Goal: Transaction & Acquisition: Book appointment/travel/reservation

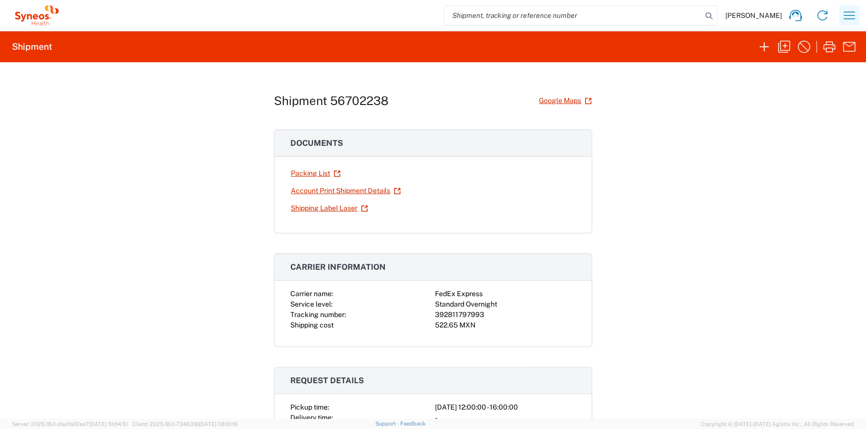
click at [849, 15] on icon "button" at bounding box center [849, 14] width 11 height 7
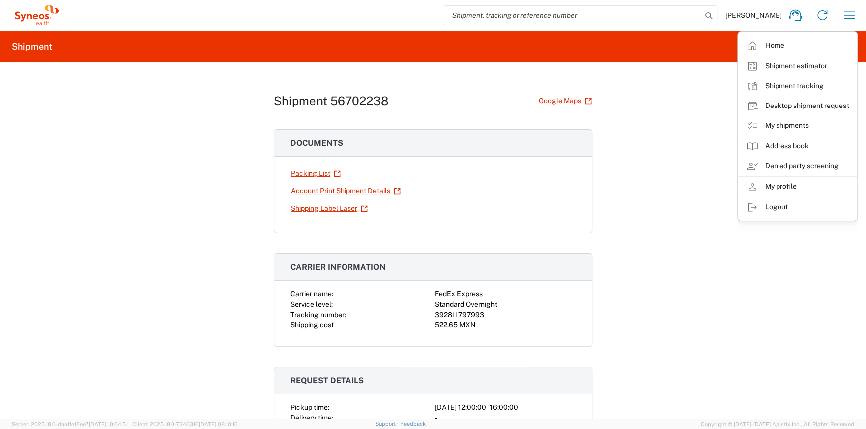
drag, startPoint x: 639, startPoint y: 226, endPoint x: 638, endPoint y: 219, distance: 7.0
click at [639, 226] on div "Shipment 56702238 Google Maps Documents Packing List Account Print Shipment Det…" at bounding box center [433, 240] width 866 height 356
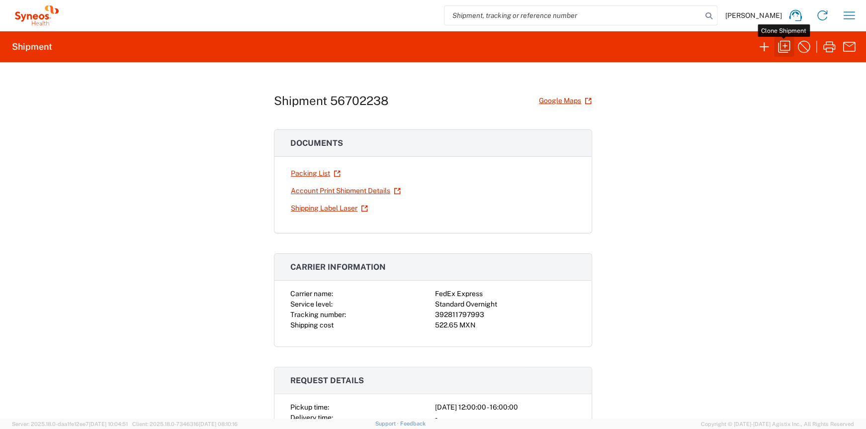
click at [787, 47] on icon "button" at bounding box center [784, 47] width 16 height 16
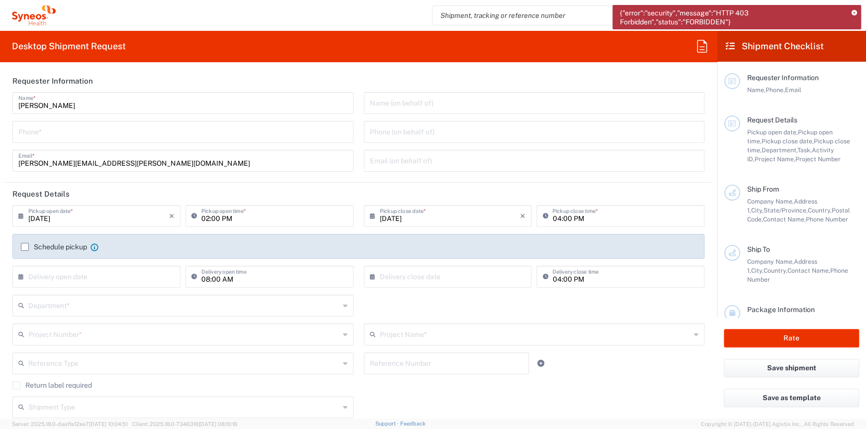
click at [852, 11] on icon at bounding box center [854, 12] width 5 height 5
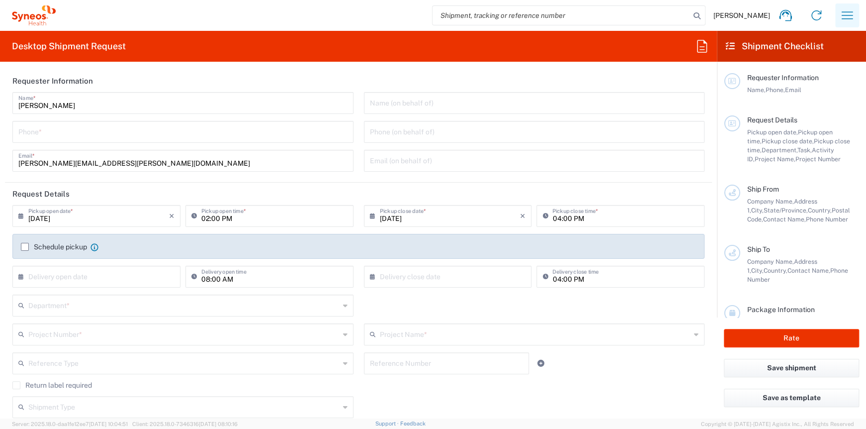
click at [840, 17] on icon "button" at bounding box center [848, 15] width 16 height 16
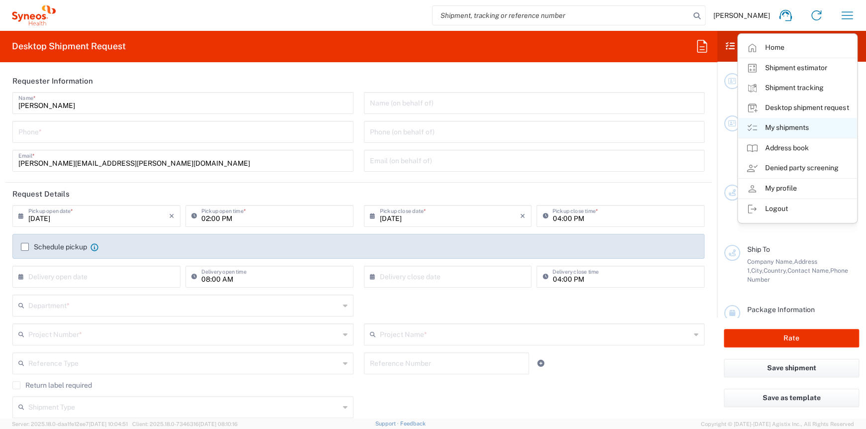
click at [798, 130] on link "My shipments" at bounding box center [798, 128] width 118 height 20
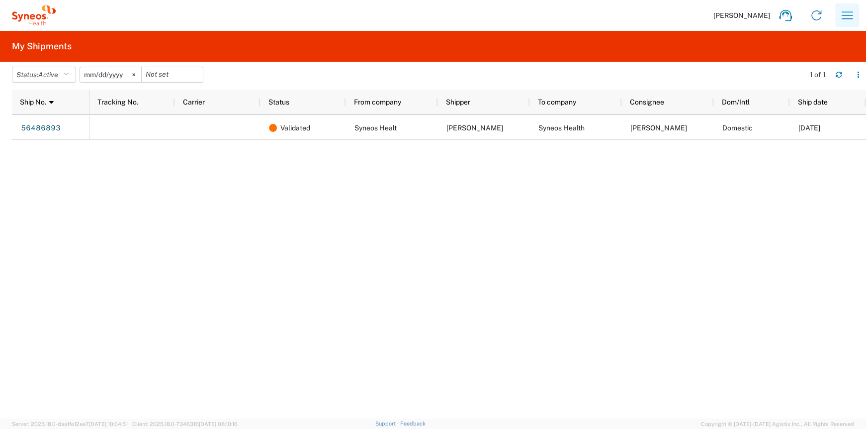
click at [852, 11] on icon "button" at bounding box center [848, 15] width 16 height 16
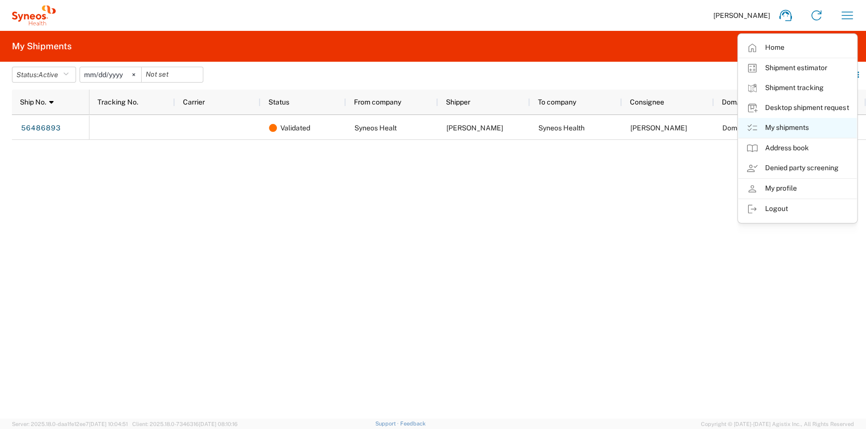
click at [782, 128] on link "My shipments" at bounding box center [798, 128] width 118 height 20
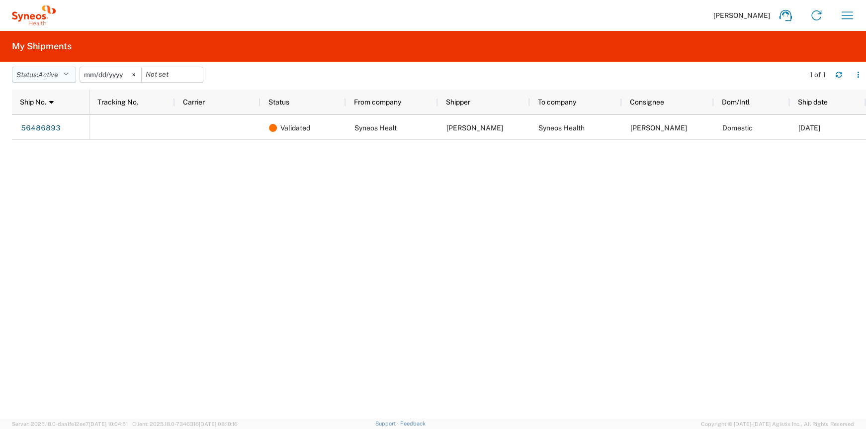
click at [69, 72] on icon "button" at bounding box center [65, 74] width 5 height 7
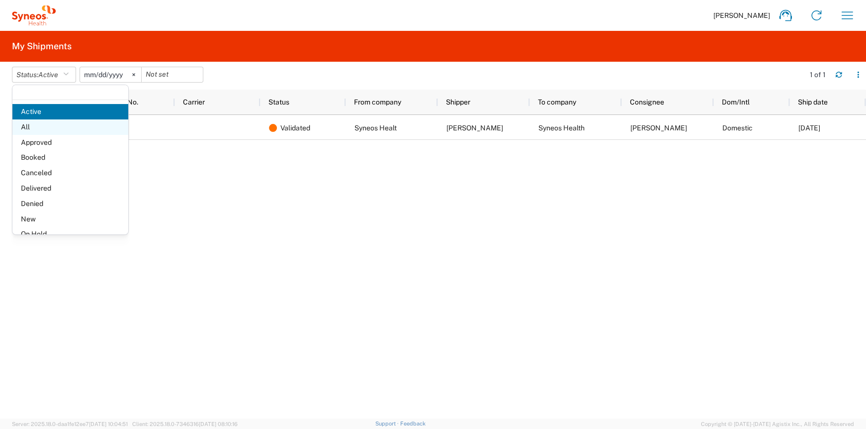
click at [58, 126] on span "All" at bounding box center [70, 126] width 116 height 15
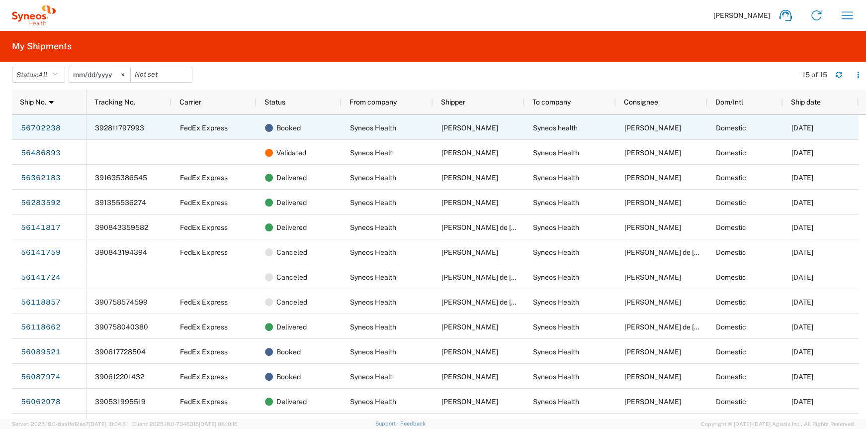
click at [45, 129] on link "56702238" at bounding box center [40, 128] width 41 height 16
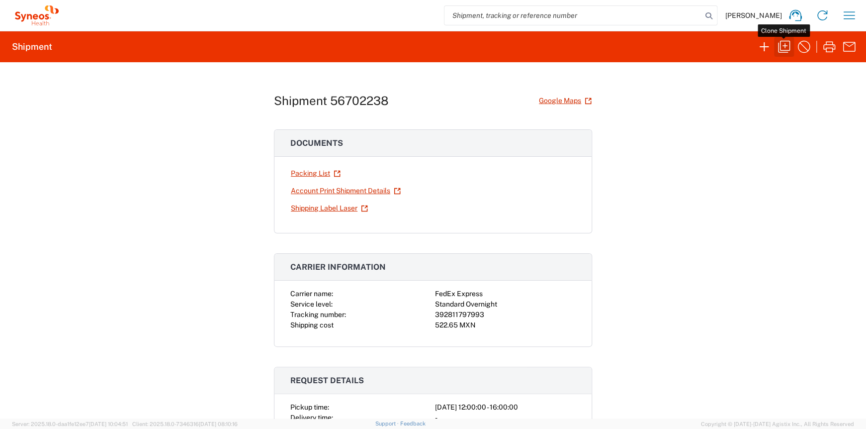
click at [778, 49] on icon "button" at bounding box center [784, 47] width 12 height 12
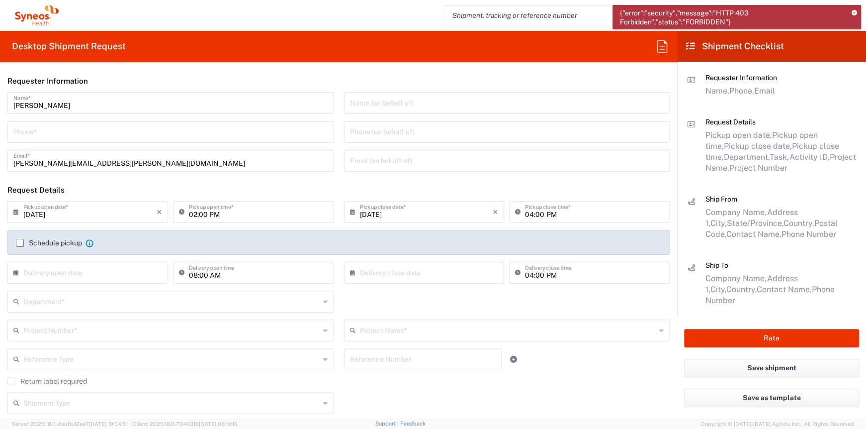
click at [856, 13] on icon at bounding box center [854, 12] width 5 height 5
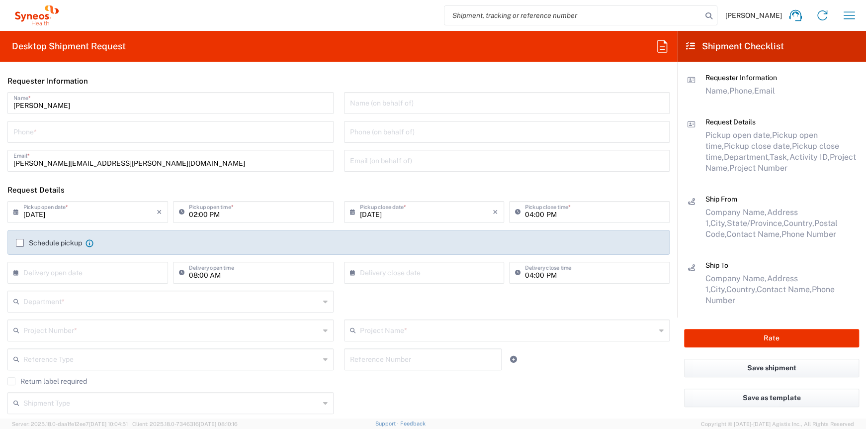
click at [80, 216] on input "[DATE]" at bounding box center [89, 210] width 133 height 17
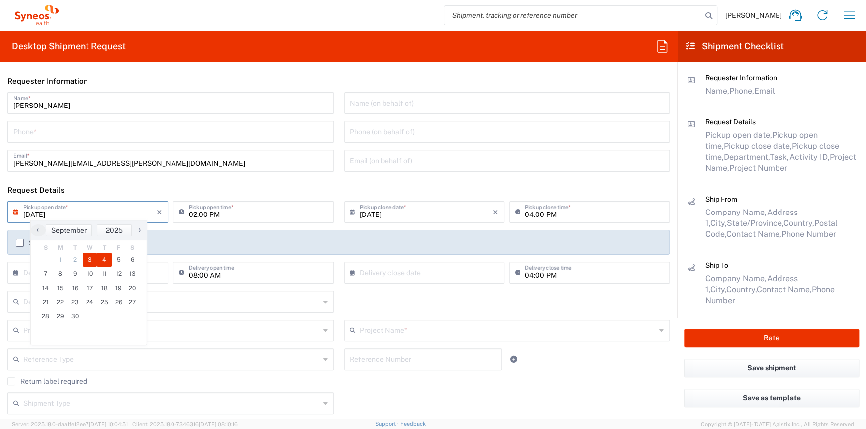
click at [108, 255] on span "4" at bounding box center [104, 260] width 15 height 14
type input "09/04/2025"
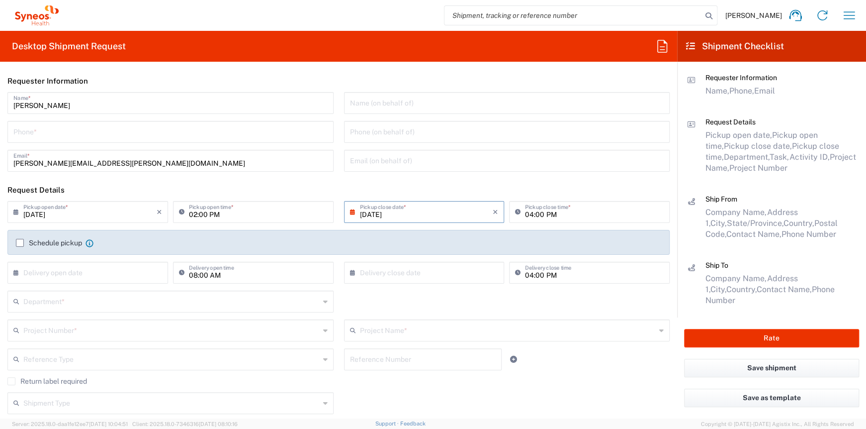
click at [197, 216] on input "02:00 PM" at bounding box center [258, 210] width 139 height 17
click at [221, 216] on input "09:00 PM" at bounding box center [258, 210] width 139 height 17
type input "09:00 AM"
click at [557, 221] on div "04:00 PM Pickup close time *" at bounding box center [589, 212] width 161 height 22
click at [563, 212] on input "04:00 PM" at bounding box center [594, 210] width 139 height 17
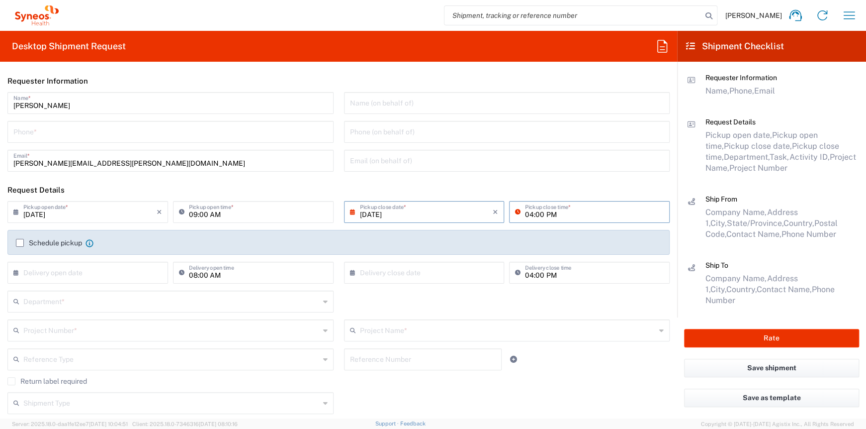
click at [21, 243] on label "Schedule pickup" at bounding box center [49, 243] width 66 height 8
click at [20, 243] on input "Schedule pickup" at bounding box center [20, 243] width 0 height 0
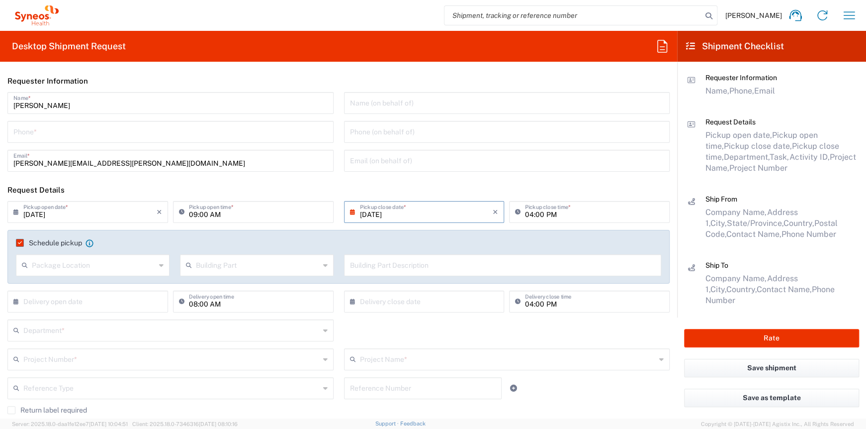
click at [43, 132] on input "tel" at bounding box center [170, 130] width 314 height 17
type input "5549683750"
click at [373, 161] on input "text" at bounding box center [507, 159] width 314 height 17
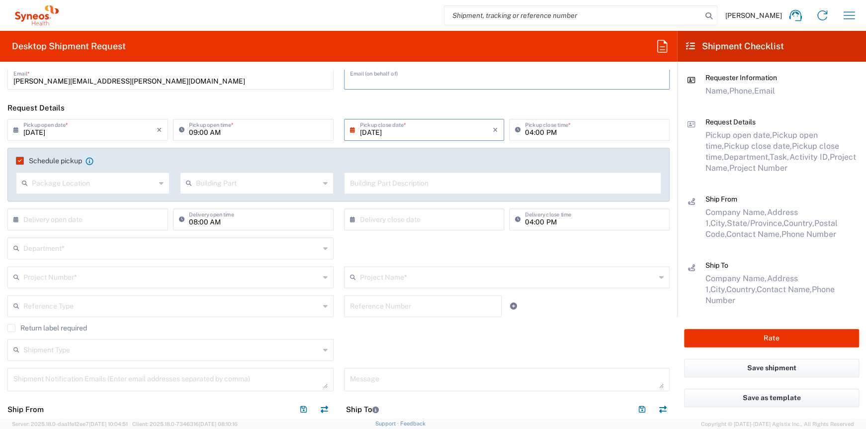
scroll to position [99, 0]
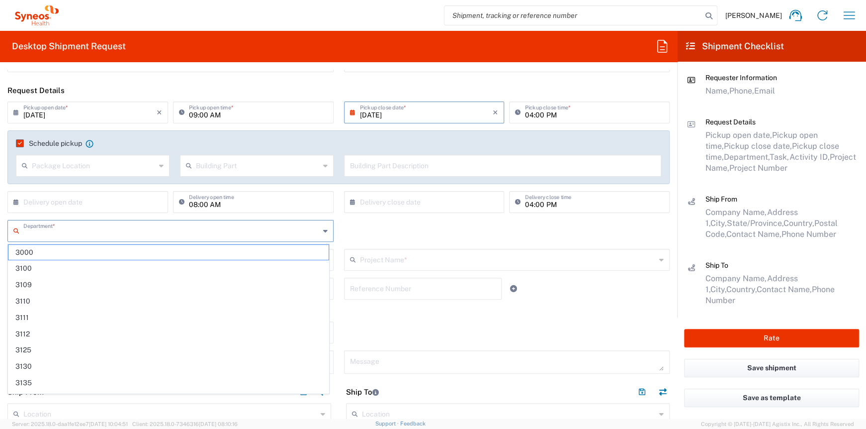
click at [129, 227] on input "text" at bounding box center [171, 229] width 296 height 17
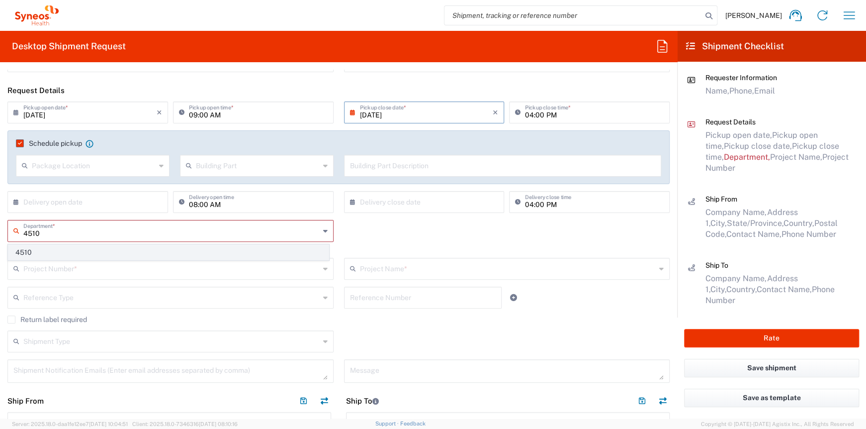
type input "4510"
click at [107, 249] on span "4510" at bounding box center [168, 252] width 320 height 15
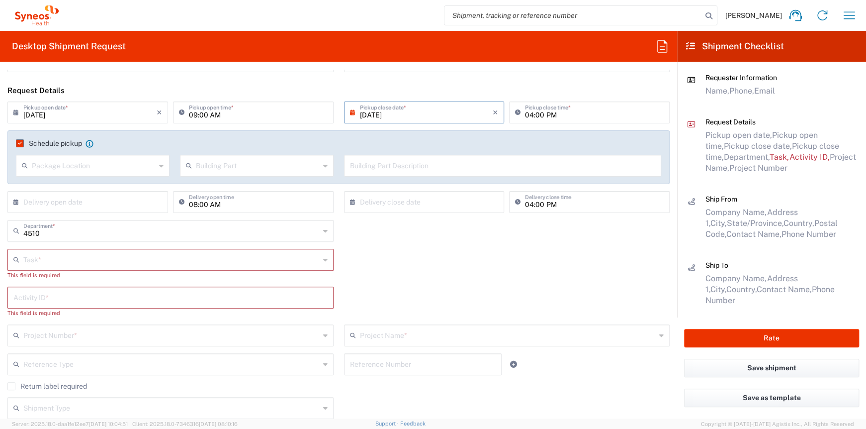
click at [69, 262] on input "text" at bounding box center [171, 258] width 296 height 17
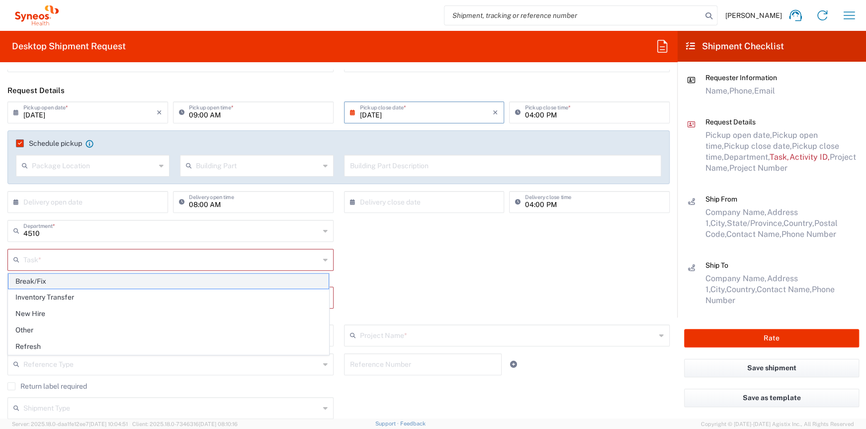
click at [71, 279] on span "Break/Fix" at bounding box center [168, 281] width 320 height 15
type input "Break/Fix"
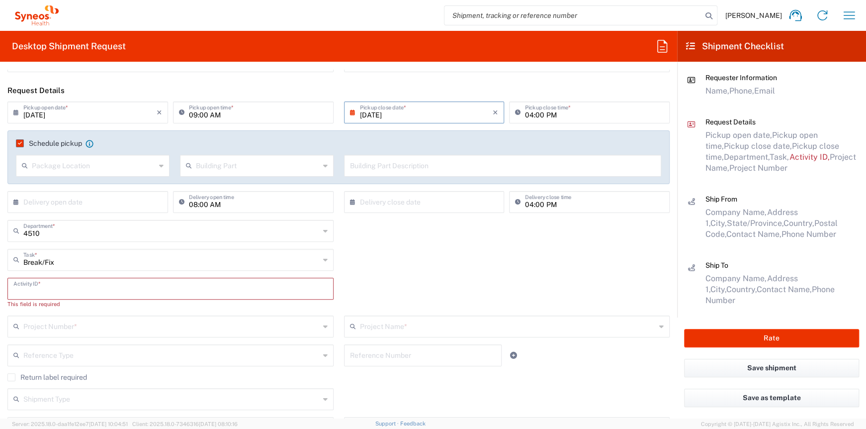
click at [60, 289] on input "text" at bounding box center [170, 287] width 314 height 17
paste input "INC2641119"
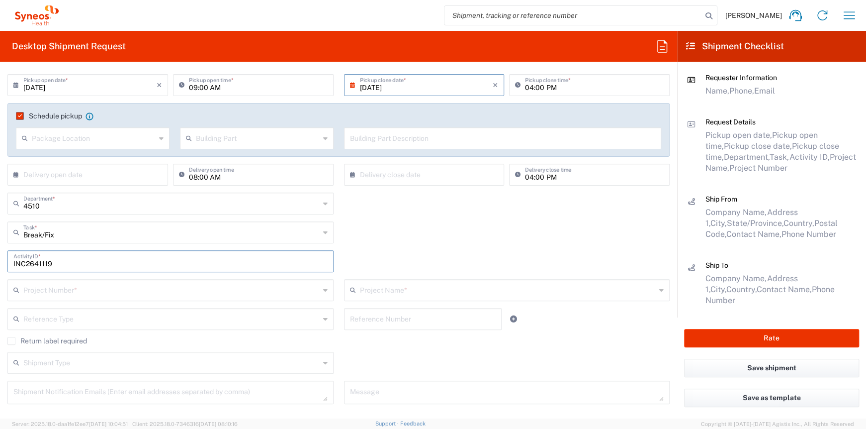
scroll to position [149, 0]
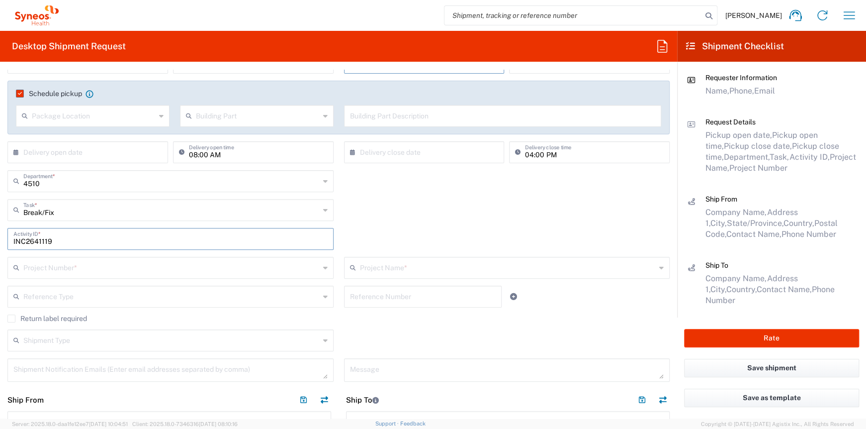
type input "INC2641119"
click at [178, 273] on input "text" at bounding box center [171, 266] width 296 height 17
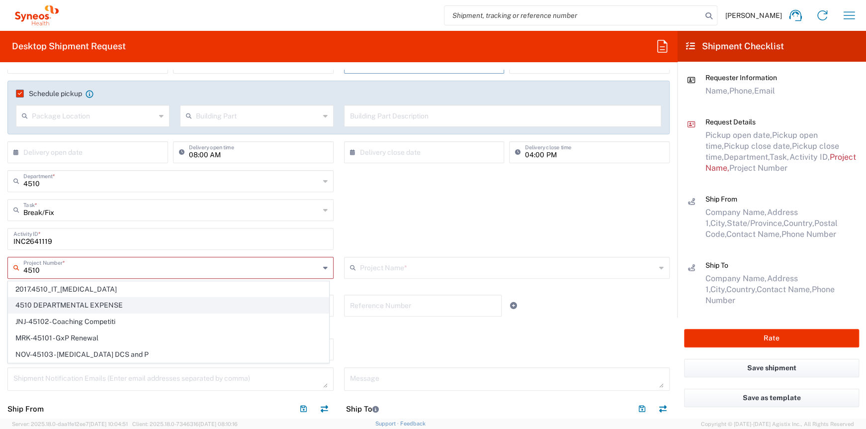
click at [89, 305] on span "4510 DEPARTMENTAL EXPENSE" at bounding box center [168, 304] width 320 height 15
type input "4510 DEPARTMENTAL EXPENSE"
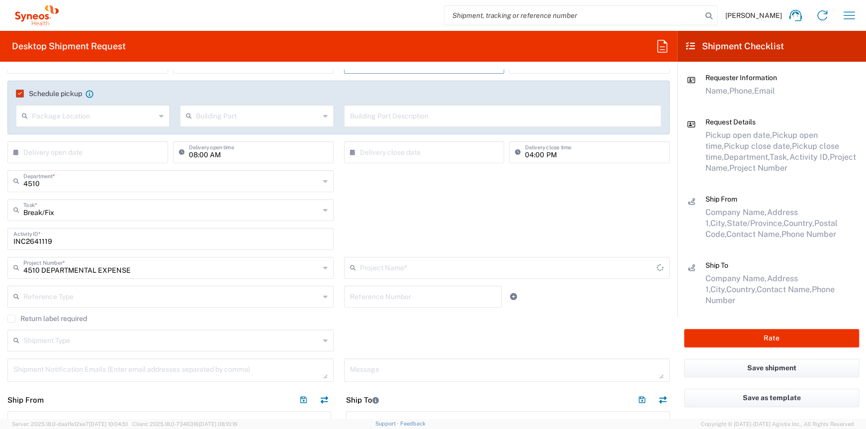
type input "4510 DEPARTMENTAL EXPENSE"
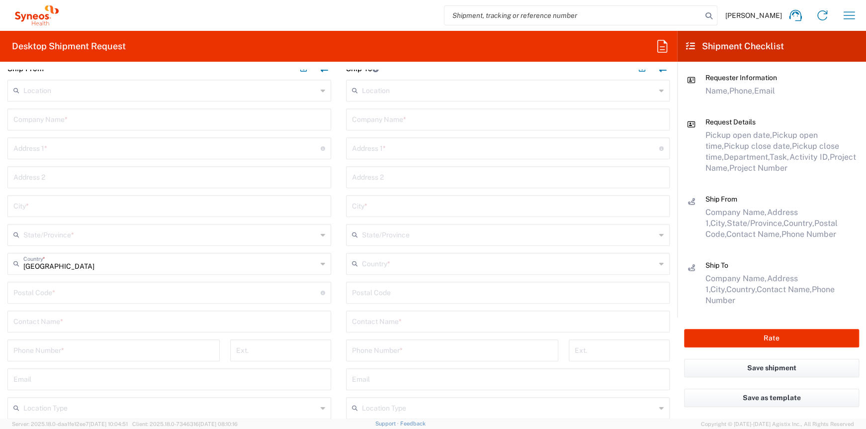
scroll to position [497, 0]
click at [117, 246] on input "[GEOGRAPHIC_DATA]" at bounding box center [170, 245] width 294 height 17
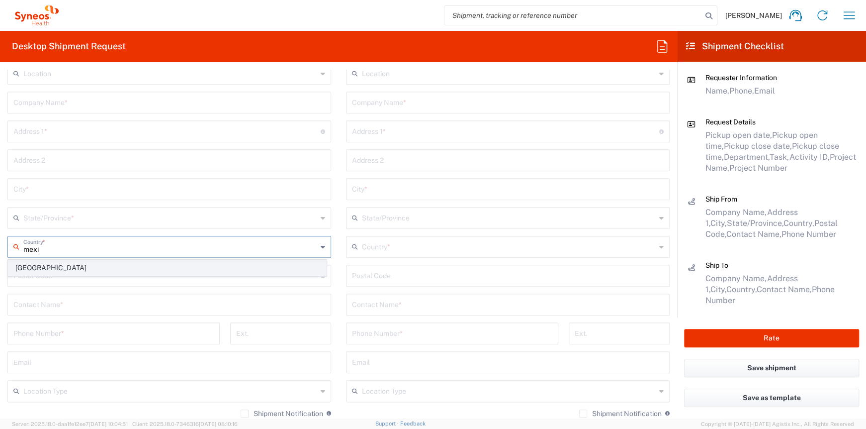
click at [111, 267] on span "[GEOGRAPHIC_DATA]" at bounding box center [167, 267] width 318 height 15
type input "[GEOGRAPHIC_DATA]"
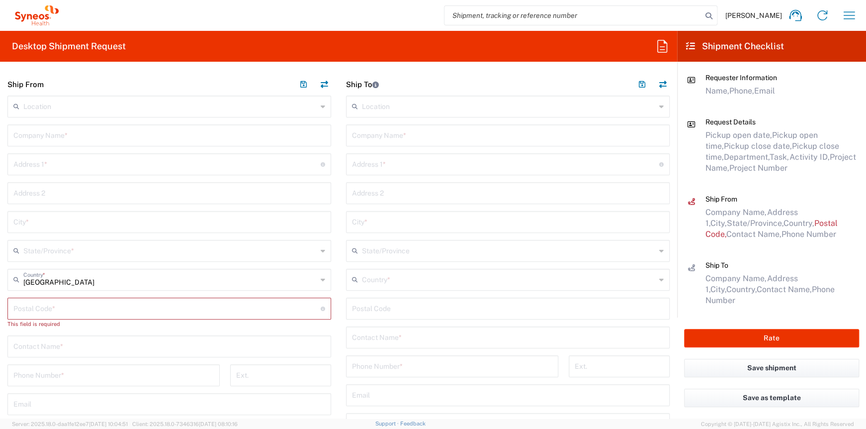
scroll to position [448, 0]
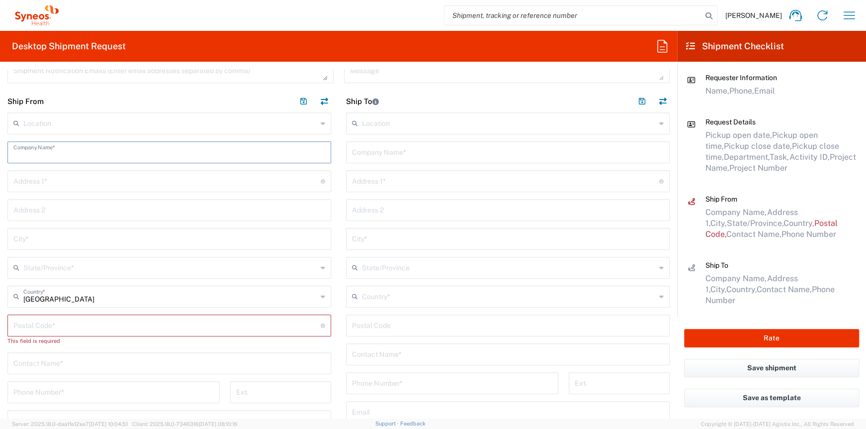
click at [69, 156] on input "text" at bounding box center [169, 151] width 312 height 17
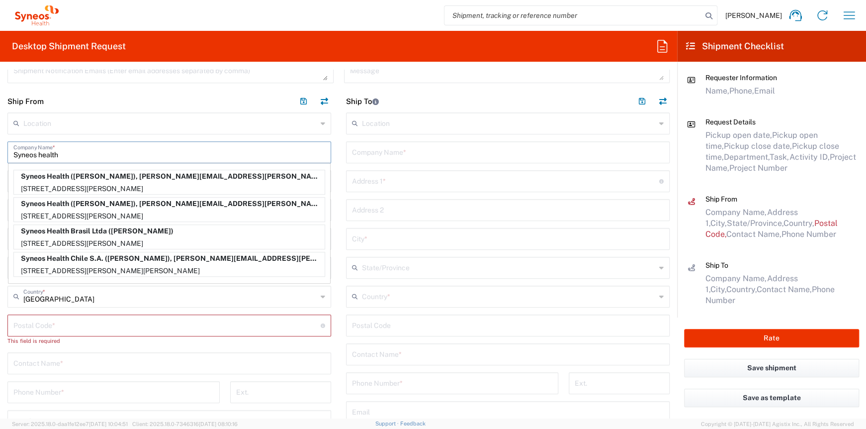
type input "Syneos health"
click at [80, 324] on input "undefined" at bounding box center [166, 324] width 307 height 17
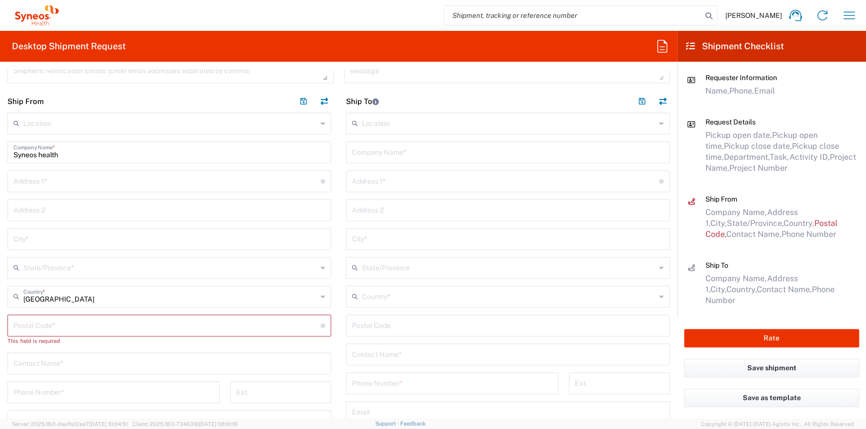
click at [63, 188] on input "text" at bounding box center [166, 180] width 307 height 17
paste input "Patoni 404 col. Zona centro"
type input "Patoni 404 col. Zona centro"
click at [67, 261] on input "text" at bounding box center [170, 266] width 294 height 17
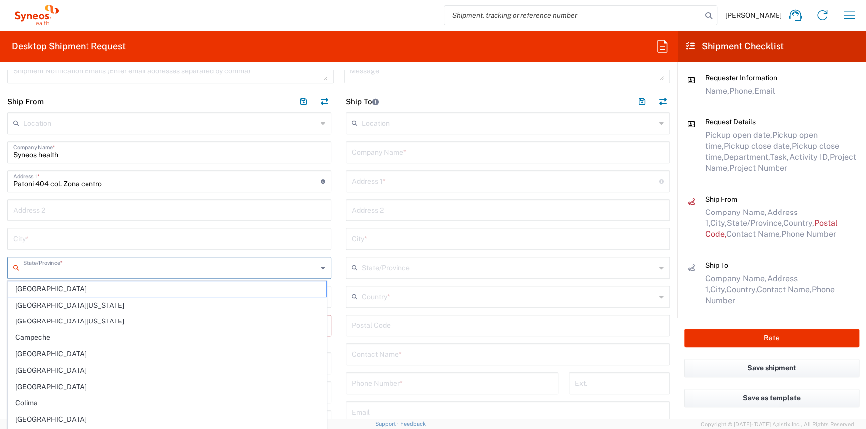
drag, startPoint x: 34, startPoint y: 415, endPoint x: 49, endPoint y: 246, distance: 170.3
click at [35, 415] on span "[GEOGRAPHIC_DATA]" at bounding box center [167, 418] width 318 height 15
type input "[GEOGRAPHIC_DATA]"
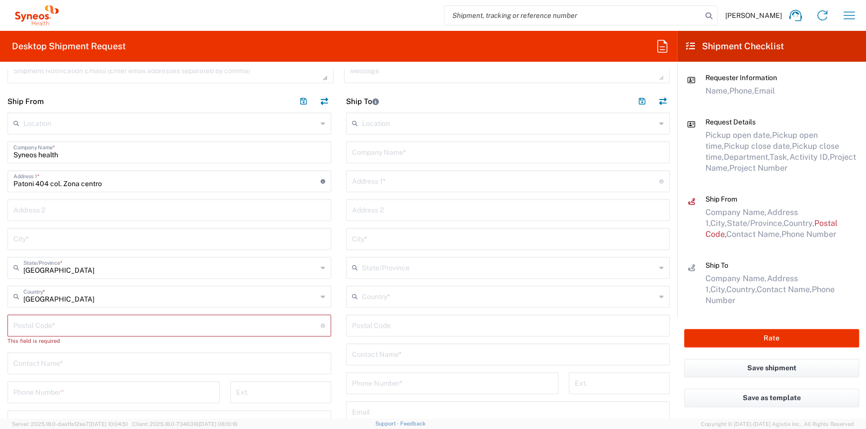
click at [46, 241] on input "text" at bounding box center [169, 237] width 312 height 17
type input "[GEOGRAPHIC_DATA]"
click at [57, 327] on input "undefined" at bounding box center [166, 324] width 307 height 17
drag, startPoint x: 126, startPoint y: 326, endPoint x: 139, endPoint y: 331, distance: 14.5
click at [126, 326] on input "undefined" at bounding box center [166, 324] width 307 height 17
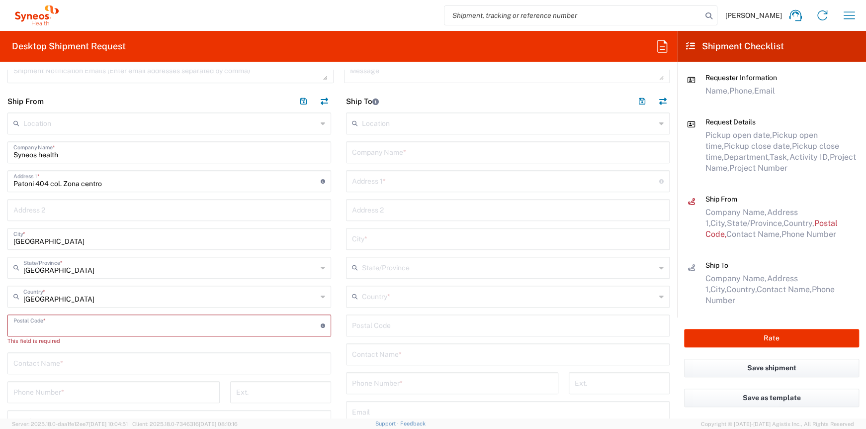
paste input "34000"
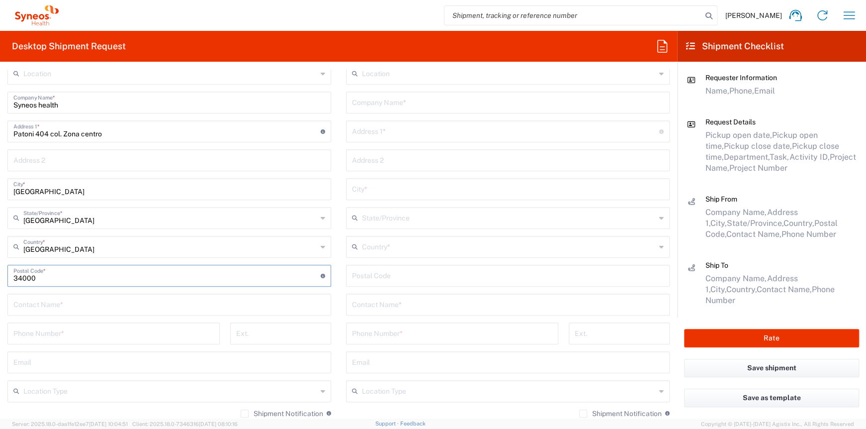
type input "34000"
click at [100, 302] on input "text" at bounding box center [169, 303] width 312 height 17
type input "Hugo Lira"
click at [91, 333] on input "tel" at bounding box center [113, 332] width 200 height 17
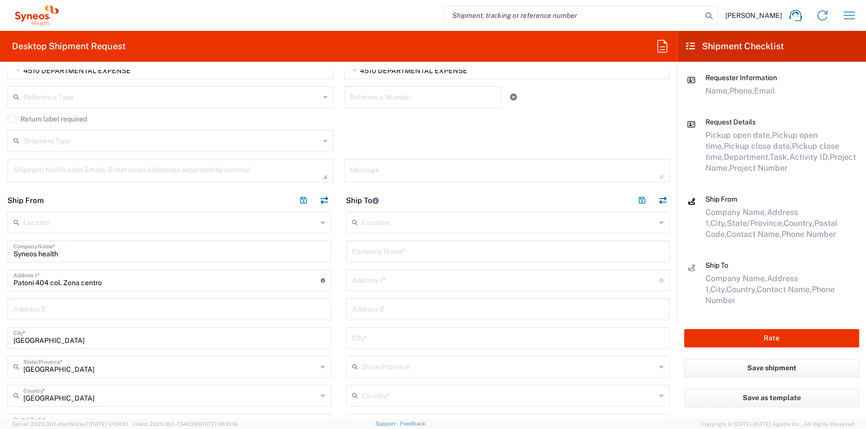
scroll to position [348, 0]
type input "6183335054"
click at [374, 250] on input "text" at bounding box center [508, 250] width 312 height 17
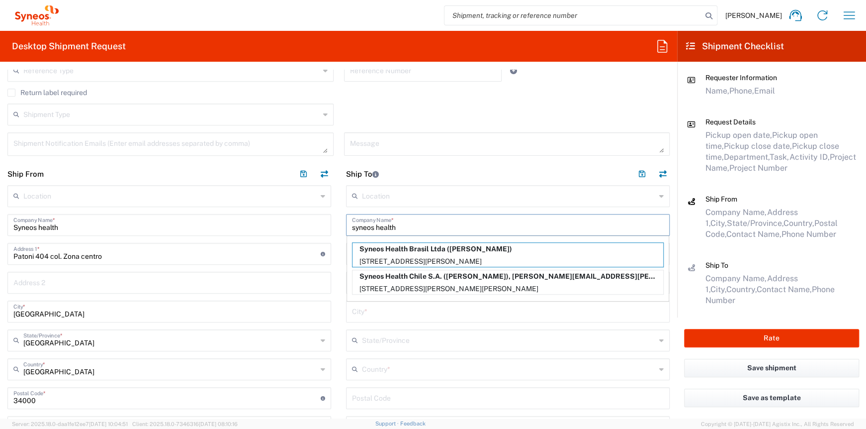
scroll to position [448, 0]
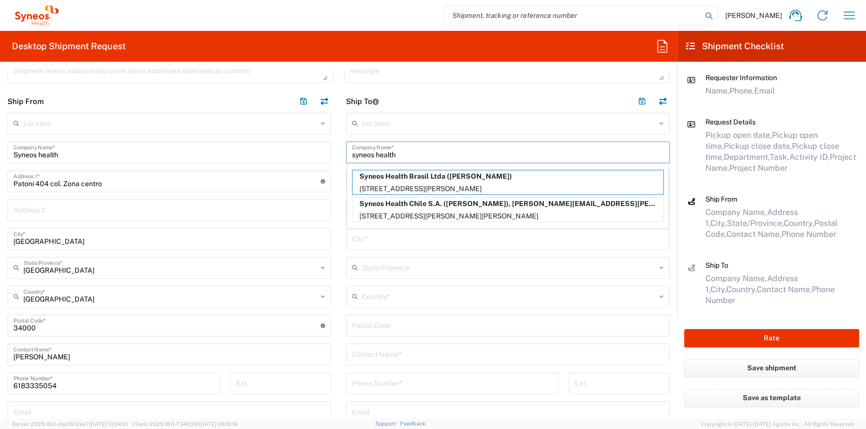
type input "syneos health"
click at [371, 297] on input "text" at bounding box center [509, 295] width 294 height 17
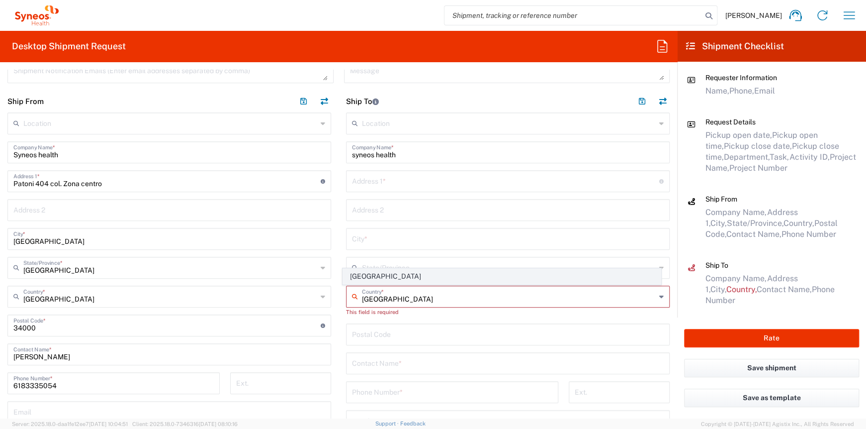
click at [368, 275] on span "[GEOGRAPHIC_DATA]" at bounding box center [502, 276] width 318 height 15
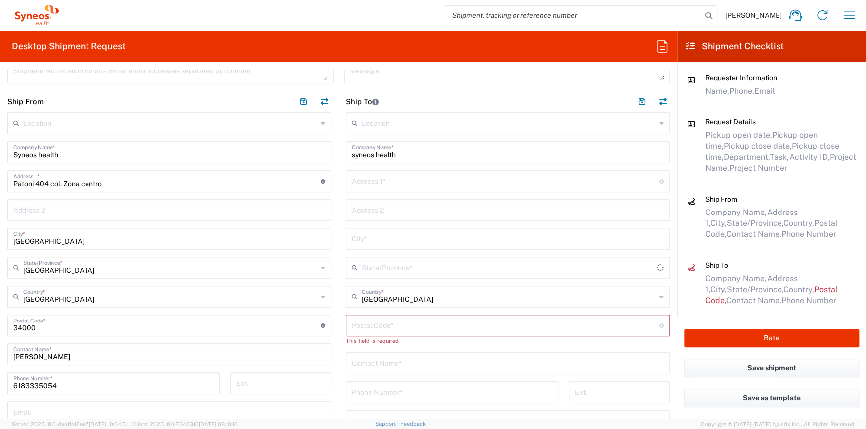
type input "[GEOGRAPHIC_DATA]"
click at [382, 269] on input "text" at bounding box center [509, 266] width 294 height 17
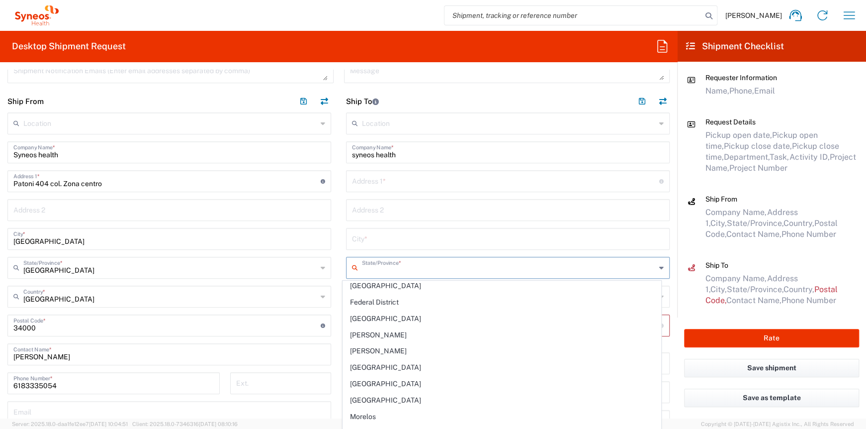
scroll to position [149, 0]
drag, startPoint x: 392, startPoint y: 364, endPoint x: 393, endPoint y: 357, distance: 7.0
click at [392, 364] on span "[GEOGRAPHIC_DATA]" at bounding box center [502, 367] width 318 height 15
type input "[GEOGRAPHIC_DATA]"
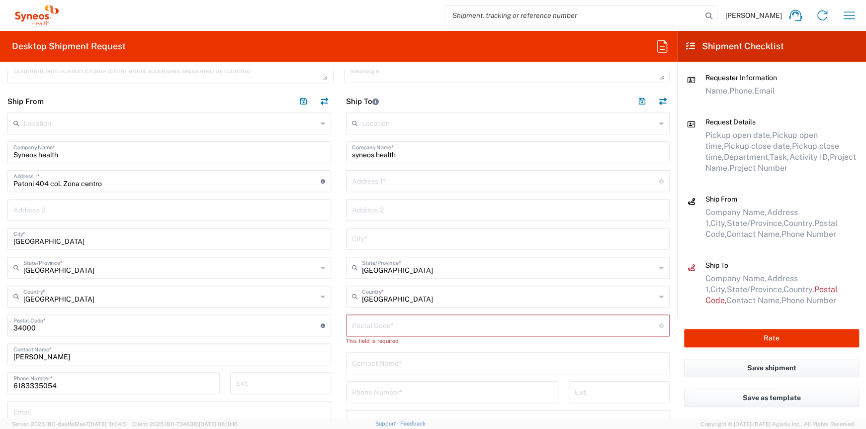
click at [371, 242] on input "text" at bounding box center [508, 237] width 312 height 17
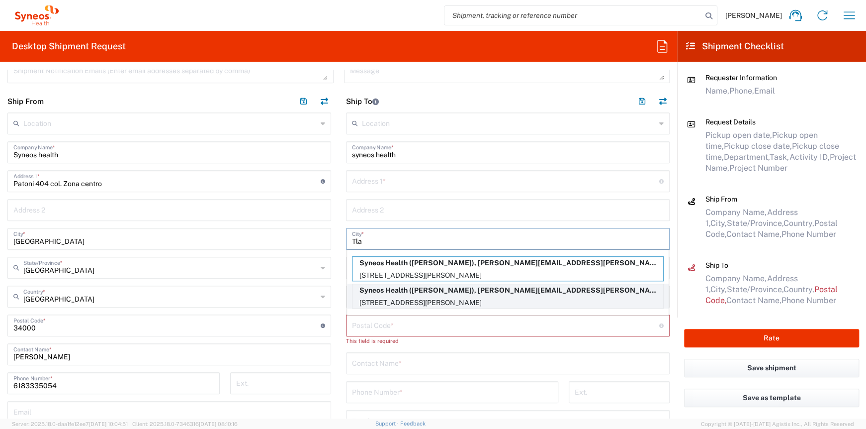
type input "Tla"
click at [396, 299] on p "Via Gustavo Baz 309, edificio A1 Piso 1, Colonia Industrial de Loma- Tlalnepant…" at bounding box center [508, 302] width 311 height 12
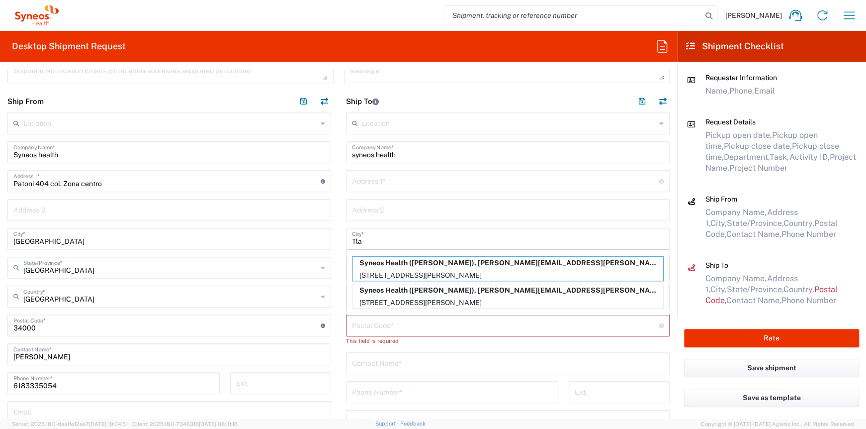
type input "Syneos Health"
type input "Via Gustavo Baz 309, edificio A1 Piso 1"
type input "[GEOGRAPHIC_DATA], [GEOGRAPHIC_DATA]"
type input "Tlalnepantla"
type input "[GEOGRAPHIC_DATA]"
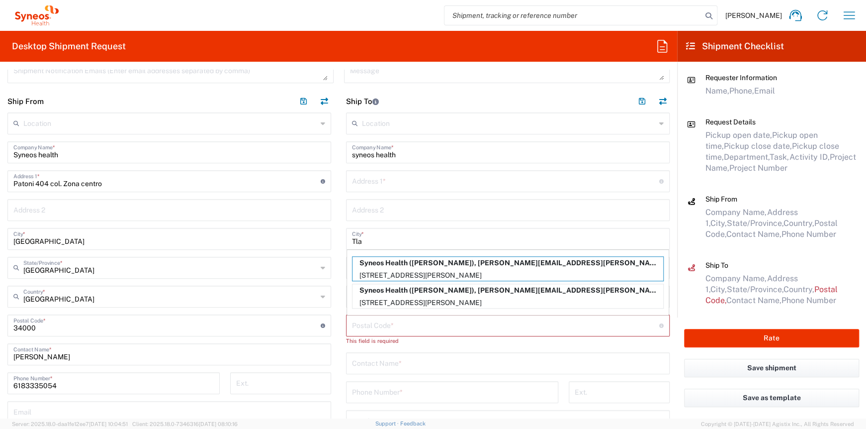
type input "[PERSON_NAME]"
type input "[PERSON_NAME][EMAIL_ADDRESS][PERSON_NAME][DOMAIN_NAME]"
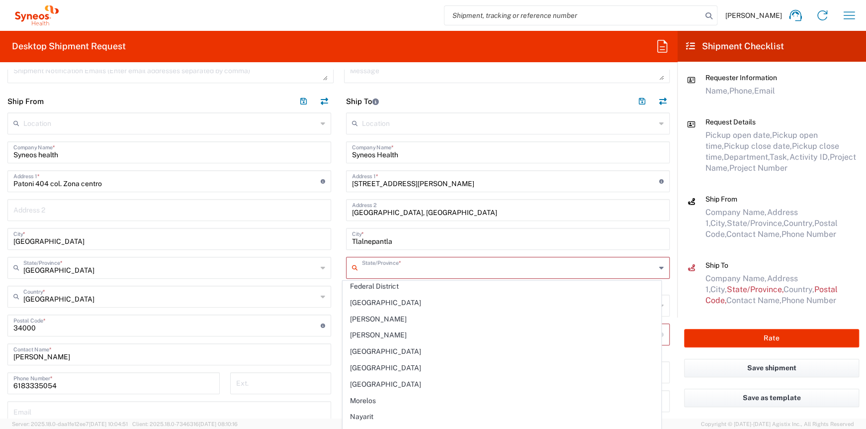
click at [372, 273] on input "text" at bounding box center [509, 266] width 294 height 17
click at [378, 365] on span "[GEOGRAPHIC_DATA]" at bounding box center [502, 367] width 318 height 15
type input "[GEOGRAPHIC_DATA]"
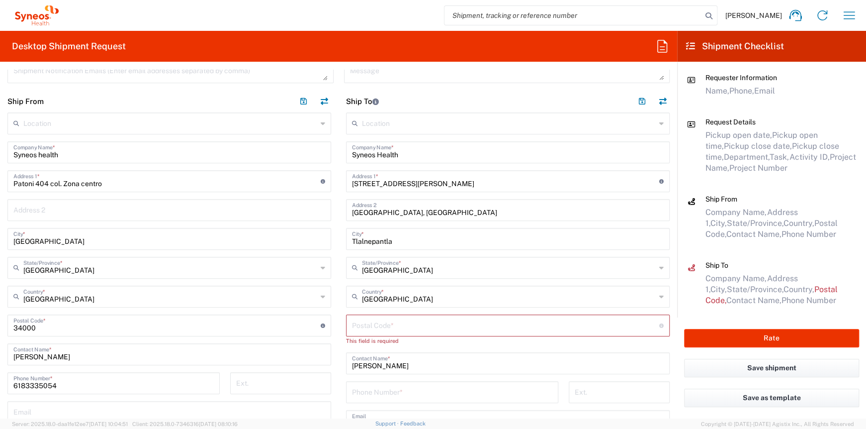
click at [376, 326] on input "undefined" at bounding box center [505, 324] width 307 height 17
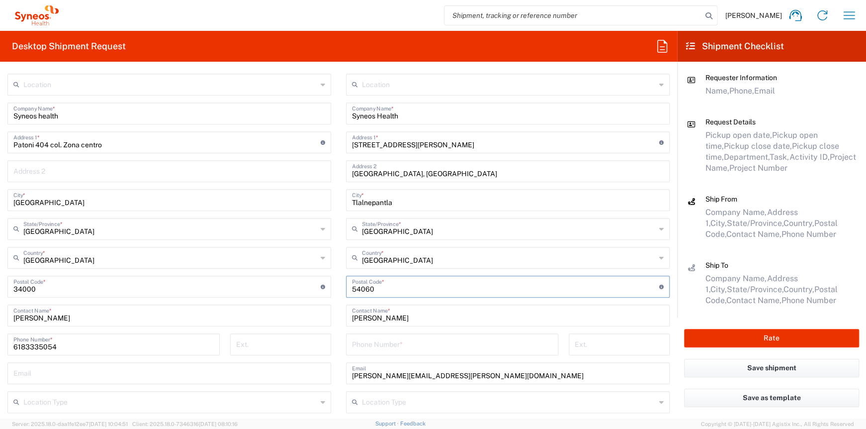
scroll to position [497, 0]
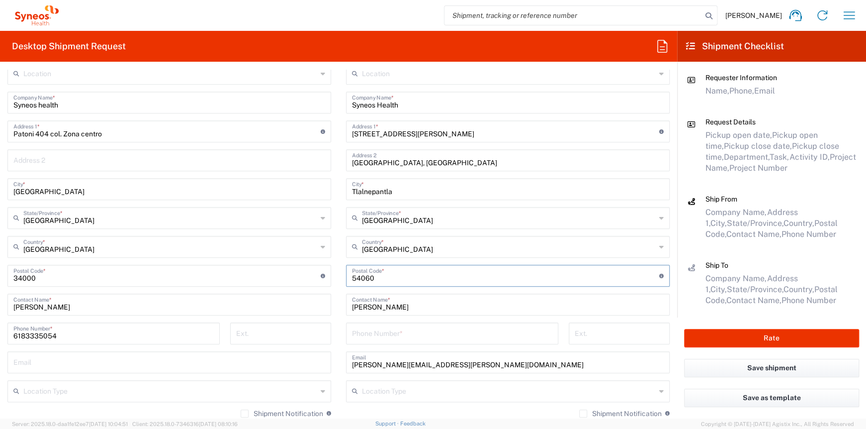
type input "54060"
click at [389, 337] on input "tel" at bounding box center [452, 332] width 200 height 17
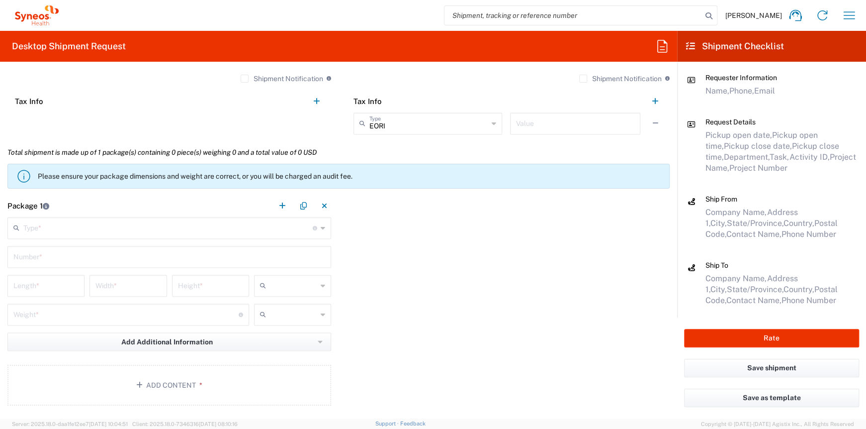
scroll to position [845, 0]
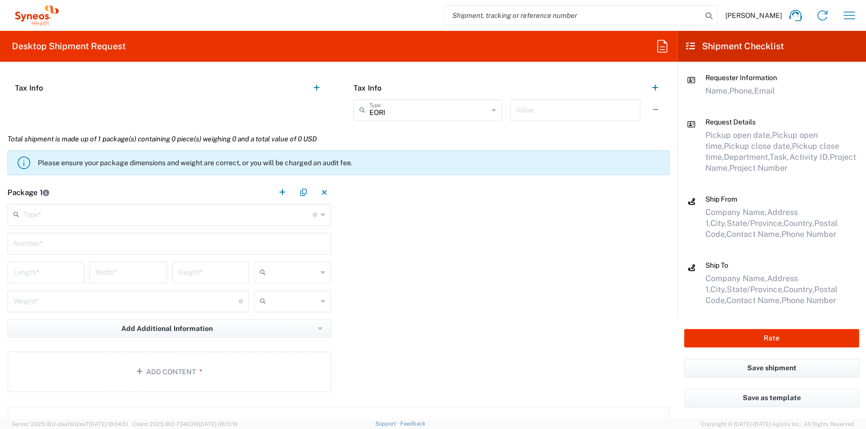
type input "5549683750"
click at [308, 269] on input "text" at bounding box center [293, 272] width 47 height 16
click at [290, 291] on span "cm" at bounding box center [289, 292] width 74 height 15
type input "cm"
click at [293, 293] on input "text" at bounding box center [293, 301] width 47 height 16
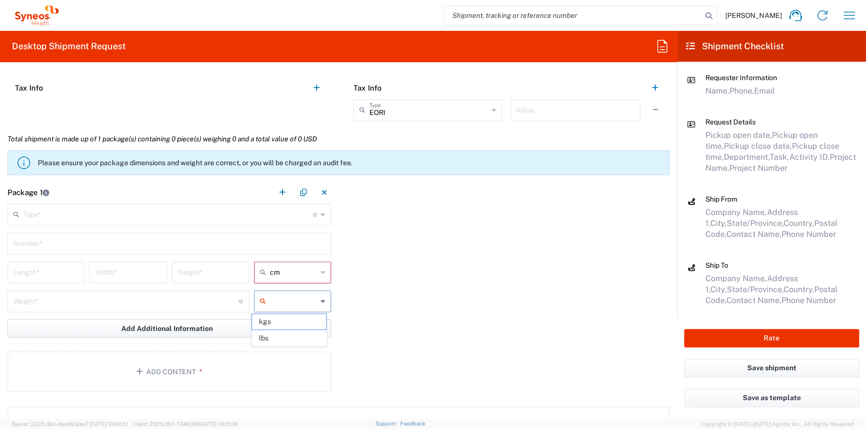
click at [288, 319] on span "kgs" at bounding box center [289, 321] width 74 height 15
type input "kgs"
click at [141, 214] on input "text" at bounding box center [167, 213] width 289 height 17
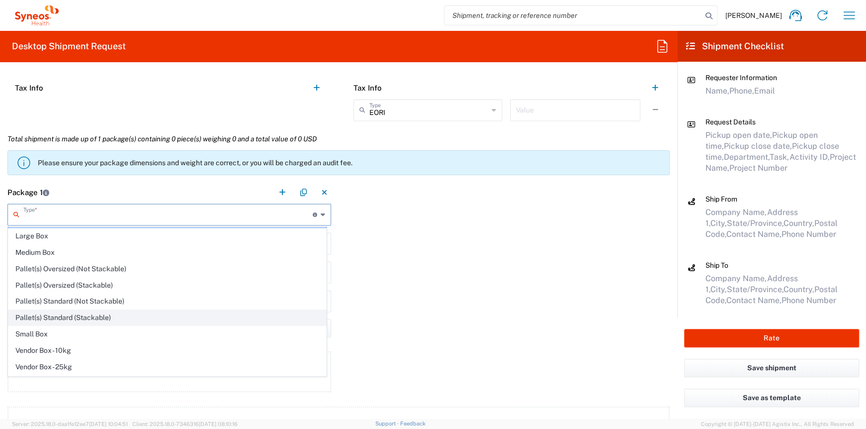
scroll to position [28, 0]
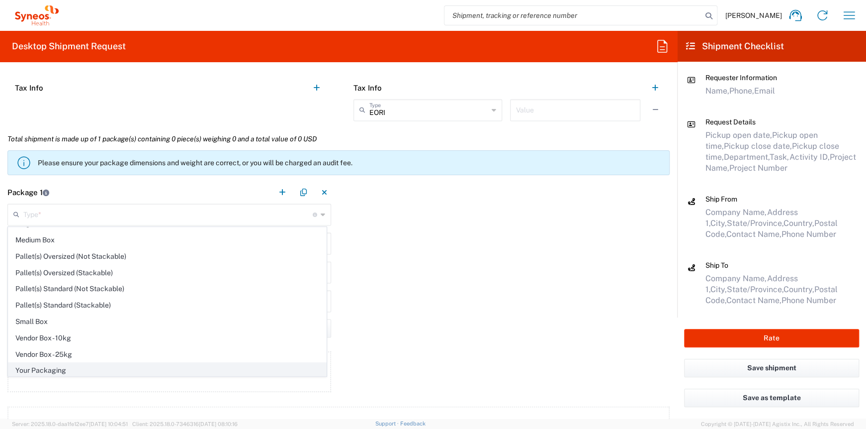
click at [64, 368] on span "Your Packaging" at bounding box center [167, 370] width 318 height 15
type input "Your Packaging"
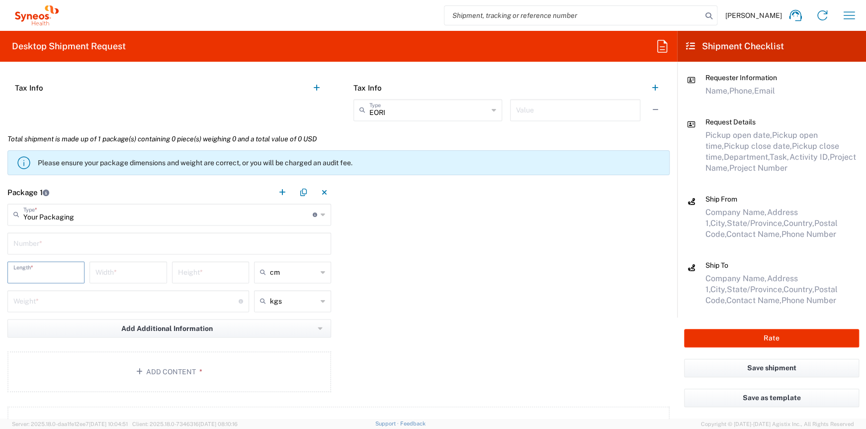
click at [42, 273] on input "number" at bounding box center [45, 271] width 65 height 17
click at [85, 245] on input "text" at bounding box center [169, 242] width 312 height 17
type input "1"
click at [70, 275] on input "number" at bounding box center [45, 271] width 65 height 17
type input "49"
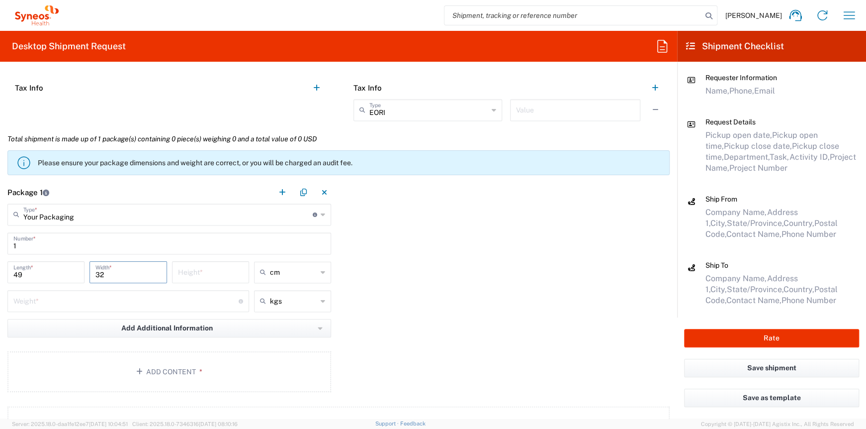
type input "32"
type input "8"
click at [78, 303] on input "number" at bounding box center [125, 299] width 225 height 17
type input "5"
click at [477, 328] on div "Package 1 Your Packaging Type * Material used to package goods Envelope Large B…" at bounding box center [338, 288] width 677 height 214
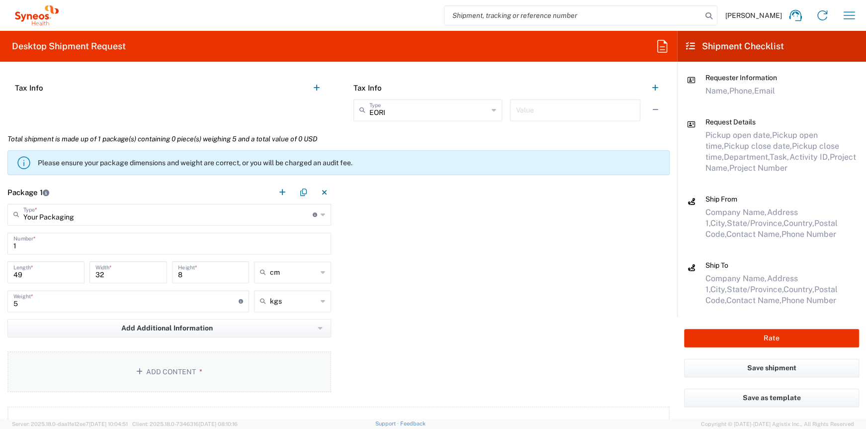
click at [227, 362] on button "Add Content *" at bounding box center [169, 371] width 324 height 41
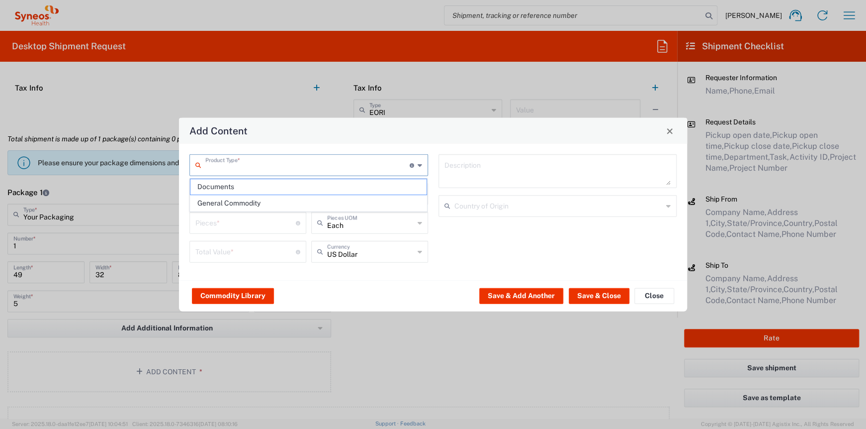
click at [251, 164] on input "text" at bounding box center [307, 164] width 204 height 17
click at [247, 204] on span "General Commodity" at bounding box center [308, 202] width 237 height 15
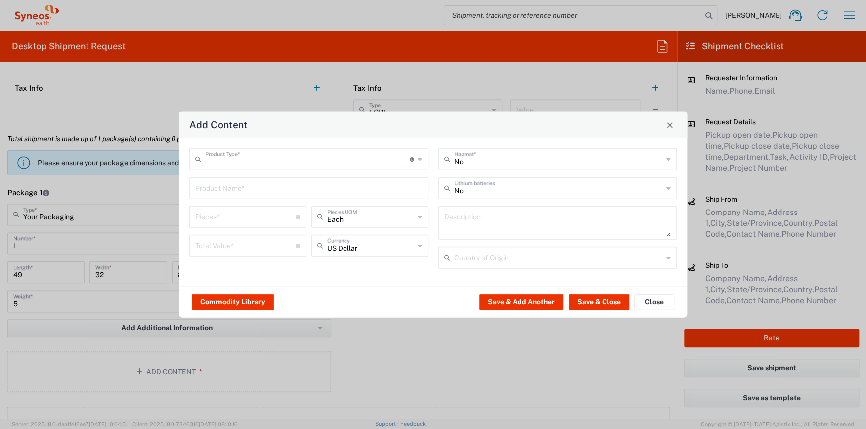
type input "General Commodity"
click at [239, 186] on input "text" at bounding box center [308, 187] width 227 height 17
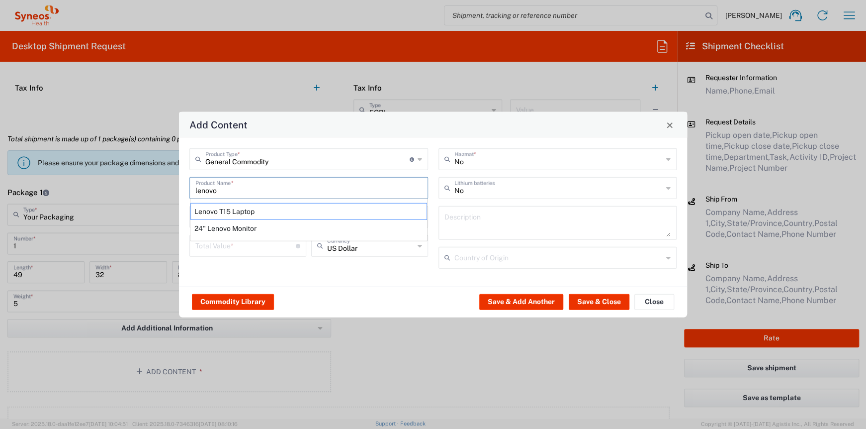
click at [243, 213] on div "Lenovo T15 Laptop" at bounding box center [308, 211] width 237 height 17
type input "Lenovo T15 Laptop"
type textarea "Lenovo T15 Laptop"
type input "[GEOGRAPHIC_DATA]"
type input "Yes"
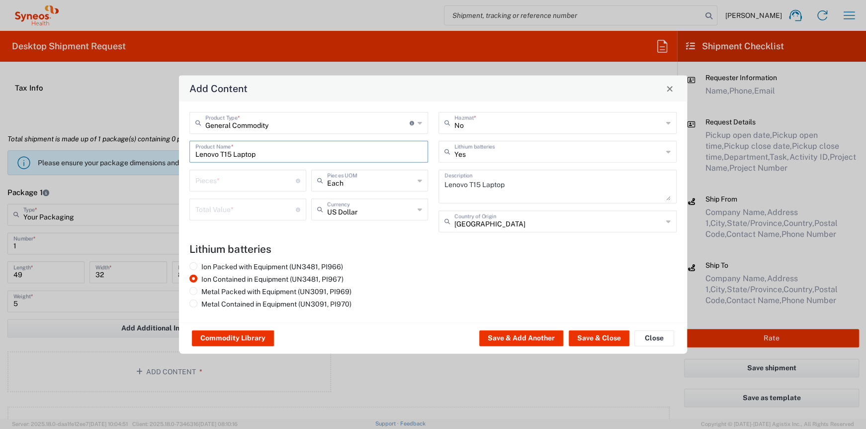
click at [237, 184] on input "number" at bounding box center [245, 179] width 100 height 17
type input "1"
click at [239, 209] on input "number" at bounding box center [245, 208] width 100 height 17
type input "1100"
click at [398, 274] on div "Ion Packed with Equipment (UN3481, PI966) Ion Contained in Equipment (UN3481, P…" at bounding box center [309, 287] width 249 height 50
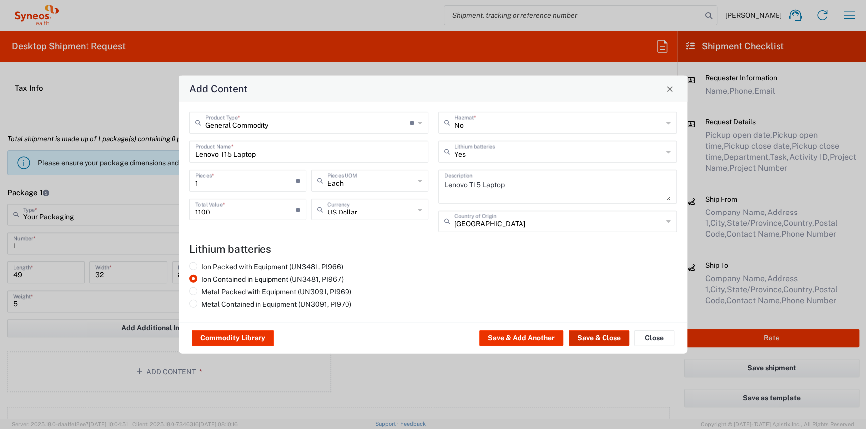
click at [588, 339] on button "Save & Close" at bounding box center [599, 338] width 61 height 16
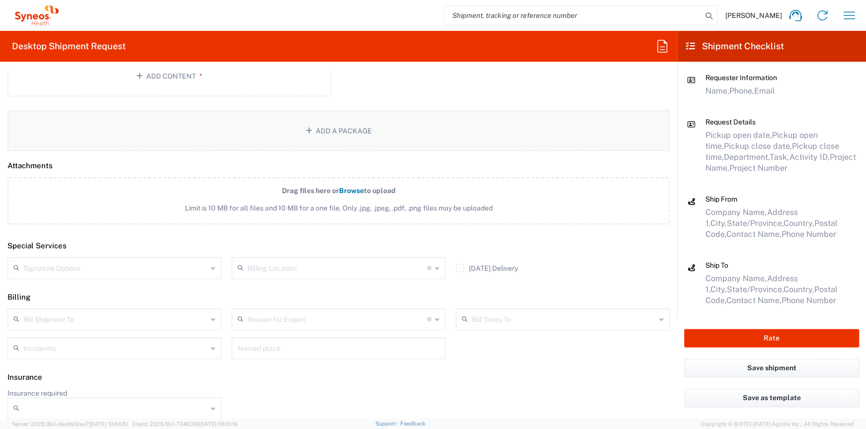
scroll to position [1205, 0]
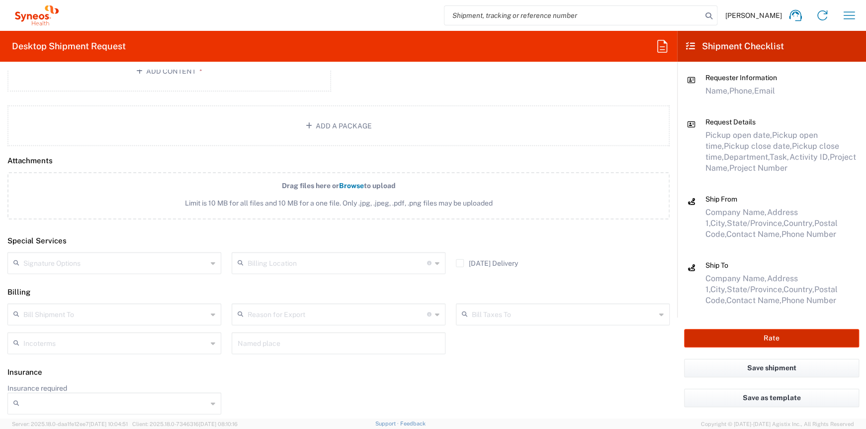
click at [721, 335] on button "Rate" at bounding box center [771, 338] width 175 height 18
type input "4510 DEPARTMENTAL EXPENSE"
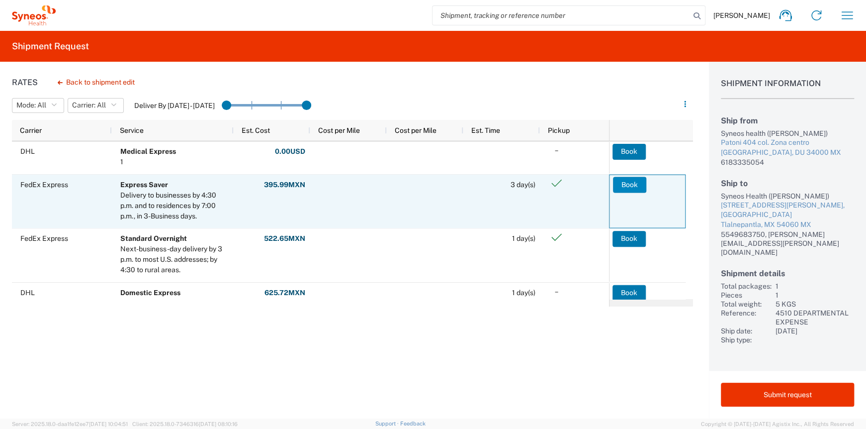
click at [619, 188] on button "Book" at bounding box center [629, 185] width 33 height 16
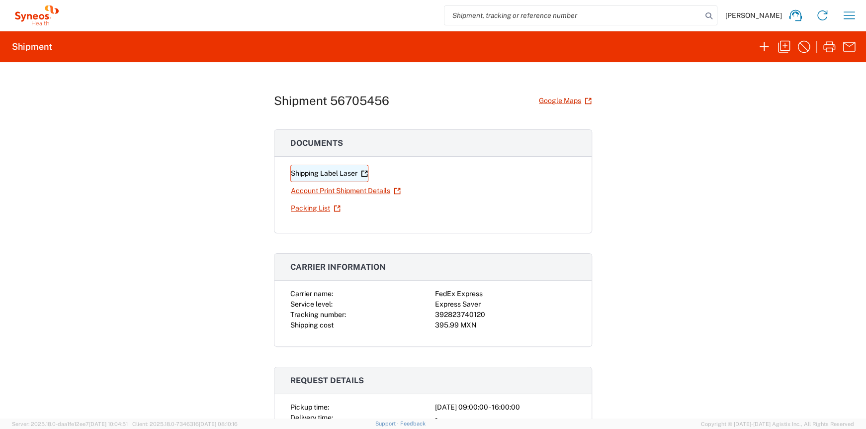
click at [316, 172] on link "Shipping Label Laser" at bounding box center [329, 173] width 78 height 17
click at [851, 18] on icon "button" at bounding box center [850, 15] width 16 height 16
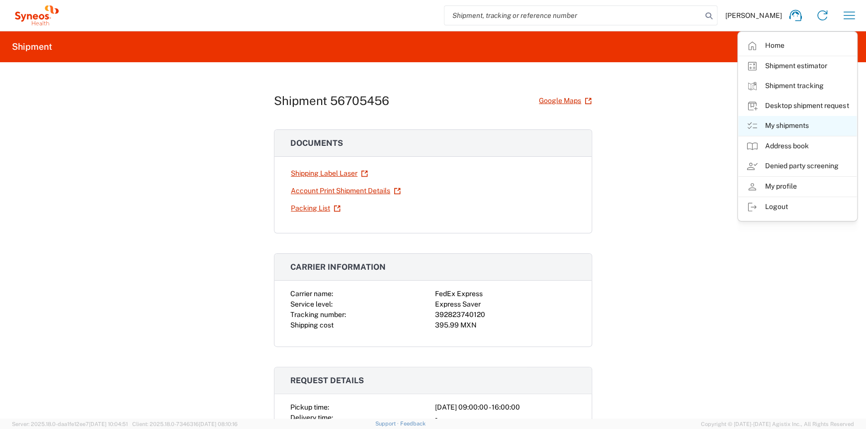
click at [802, 124] on link "My shipments" at bounding box center [798, 126] width 118 height 20
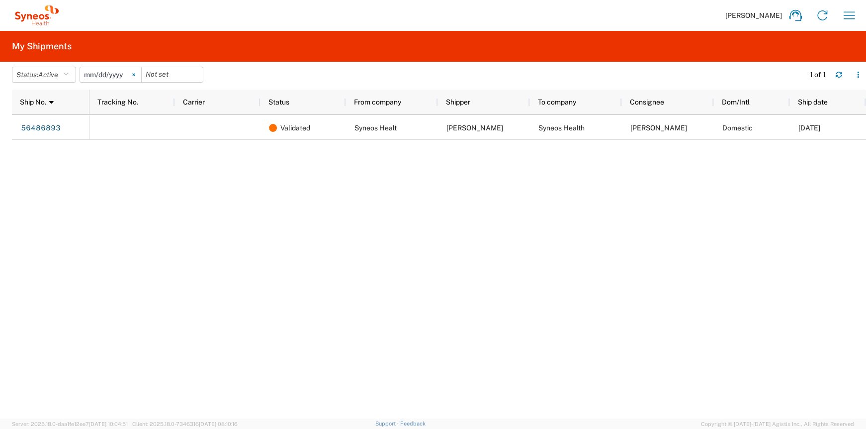
click at [135, 75] on icon at bounding box center [133, 75] width 2 height 2
click at [50, 78] on span "Active" at bounding box center [48, 75] width 20 height 8
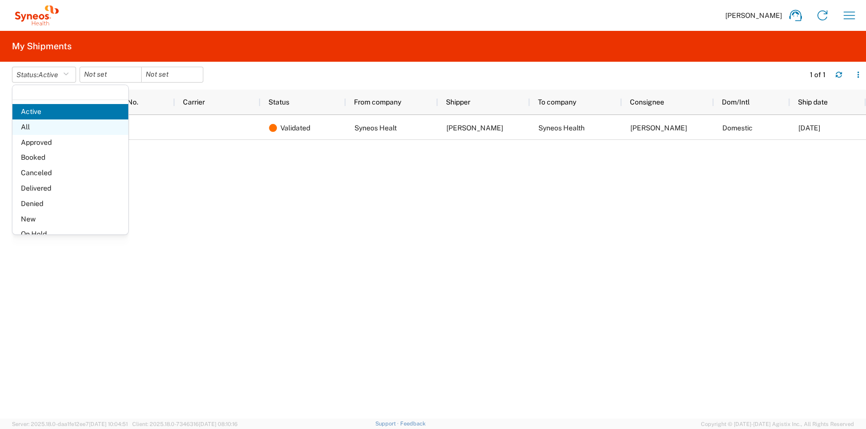
click at [45, 127] on span "All" at bounding box center [70, 126] width 116 height 15
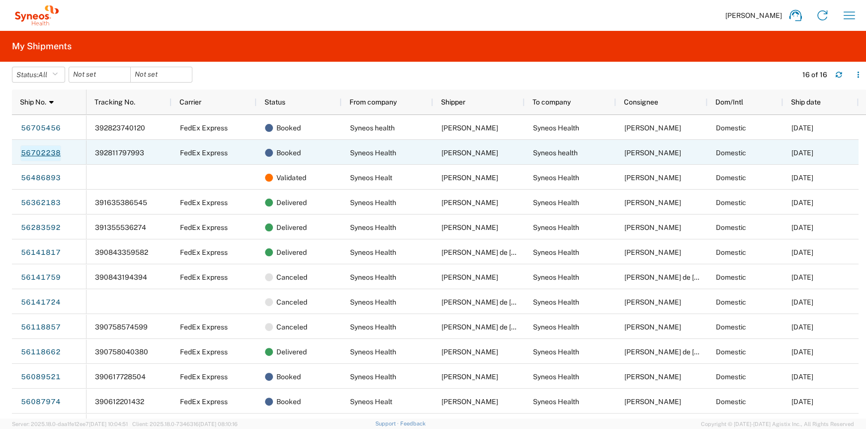
click at [52, 149] on link "56702238" at bounding box center [40, 153] width 41 height 16
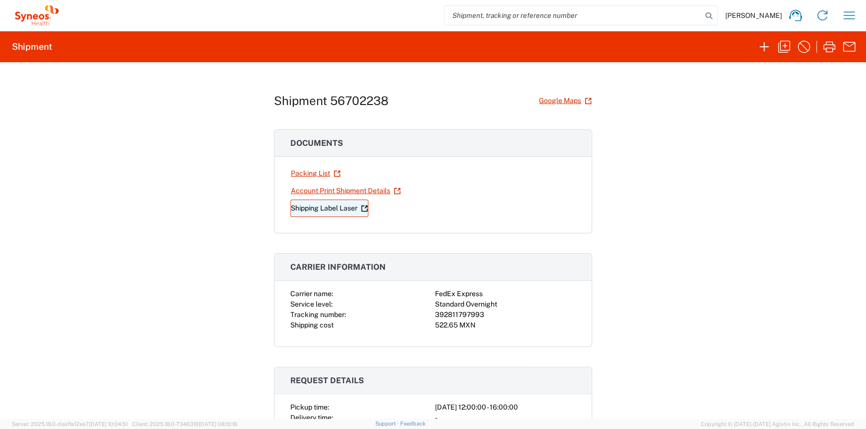
click at [321, 210] on link "Shipping Label Laser" at bounding box center [329, 207] width 78 height 17
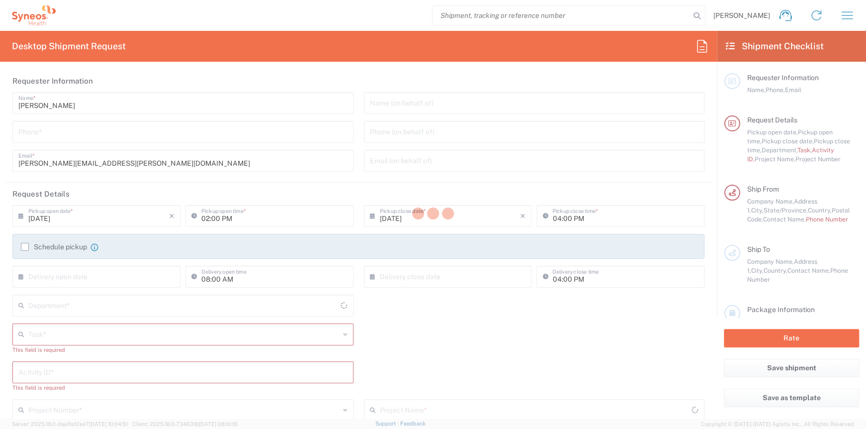
type input "Mexico State"
type input "Mexico"
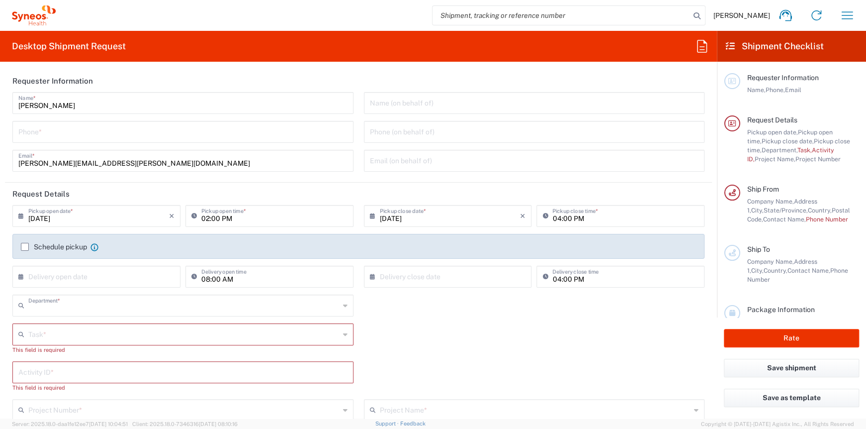
type input "4510"
type input "INC Research Clin Svcs Mexico"
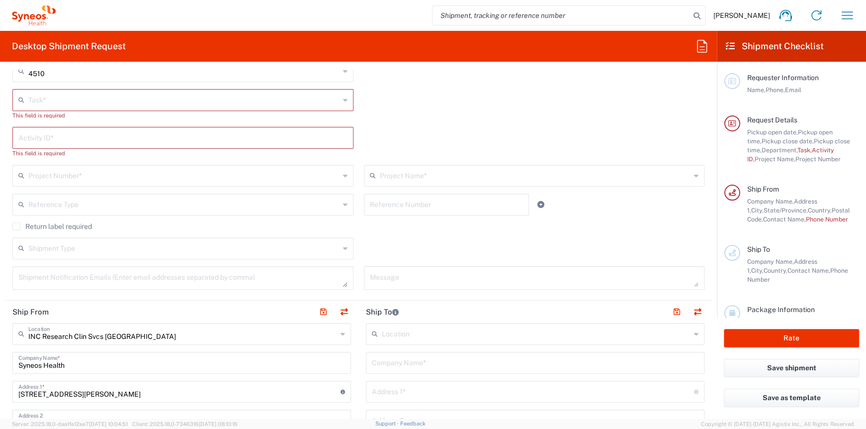
scroll to position [398, 0]
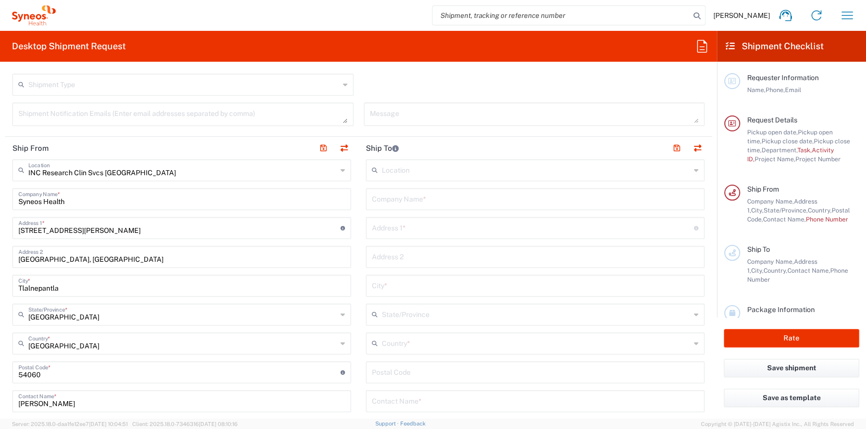
click at [84, 230] on input "[STREET_ADDRESS][PERSON_NAME]" at bounding box center [179, 226] width 322 height 17
type input "[STREET_ADDRESS][PERSON_NAME]"
type input "Via Gustavo Baz 309 edificio A1 Piso 1"
click at [317, 144] on button "button" at bounding box center [323, 148] width 14 height 14
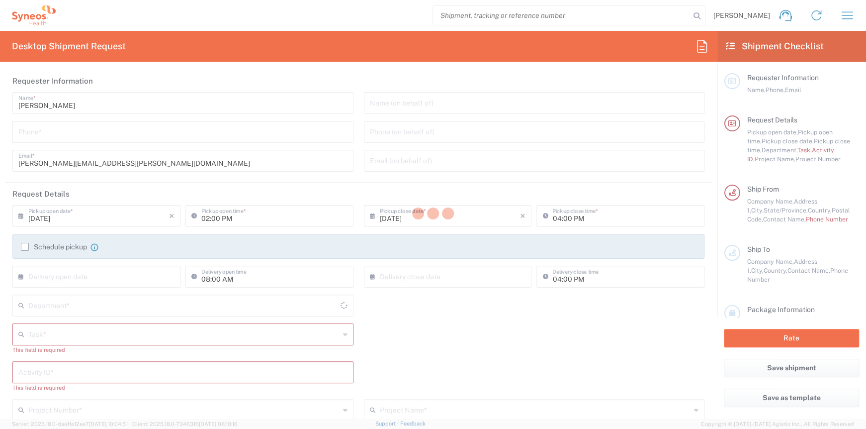
type input "4510"
type input "[GEOGRAPHIC_DATA]"
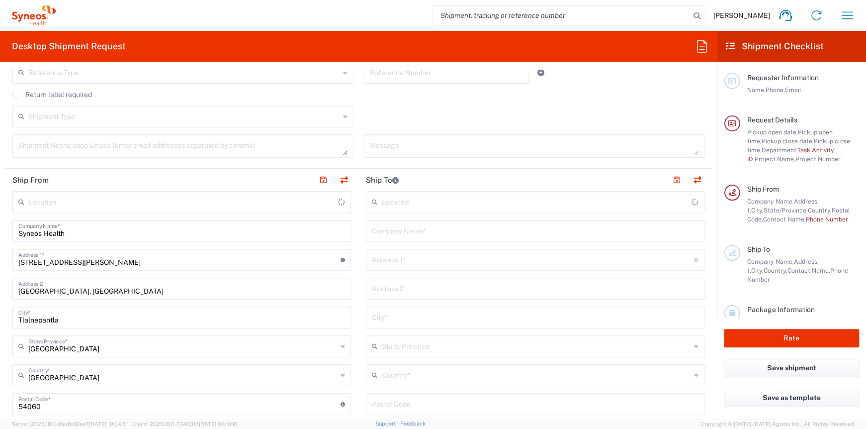
scroll to position [448, 0]
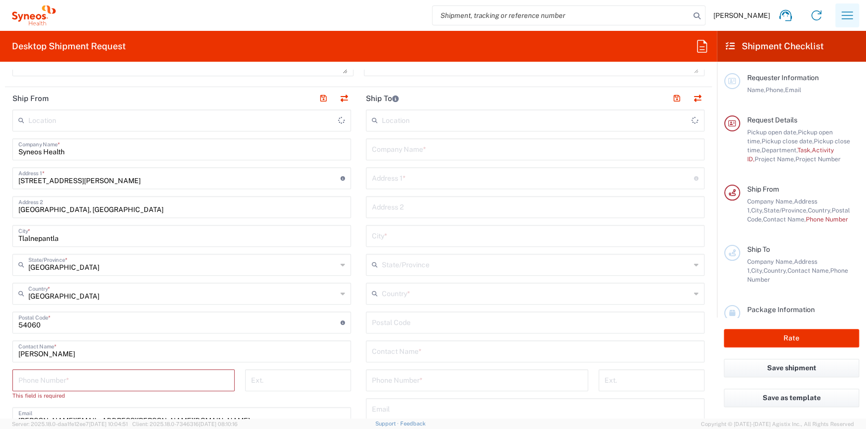
click at [847, 14] on icon "button" at bounding box center [848, 15] width 16 height 16
type input "INC Research Clin Svcs [GEOGRAPHIC_DATA]"
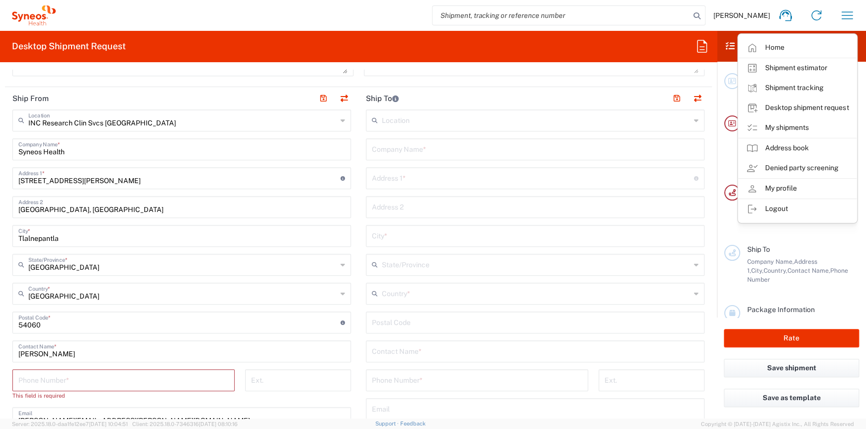
drag, startPoint x: 793, startPoint y: 190, endPoint x: 788, endPoint y: 203, distance: 14.5
click at [793, 190] on link "My profile" at bounding box center [798, 189] width 118 height 20
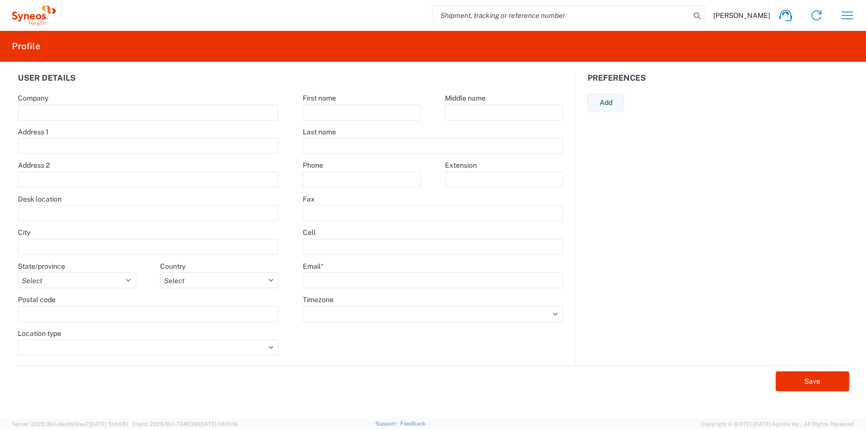
type input "Syneos Health"
type input "Via Gustavo Baz 306 edificio A1 Piso 1"
type input "[GEOGRAPHIC_DATA], [GEOGRAPHIC_DATA]"
type input "Tlalnepantla"
select select
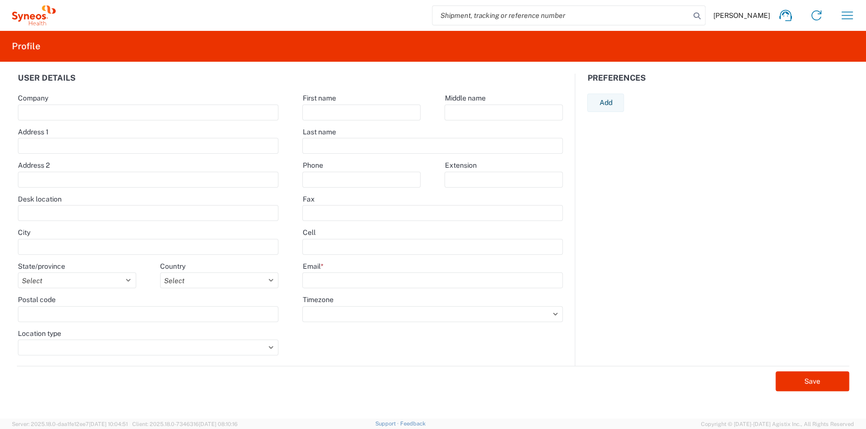
select select "MX"
type input "54060"
type input "Mauricio"
type input "Islas"
type input "[PERSON_NAME][EMAIL_ADDRESS][PERSON_NAME][DOMAIN_NAME]"
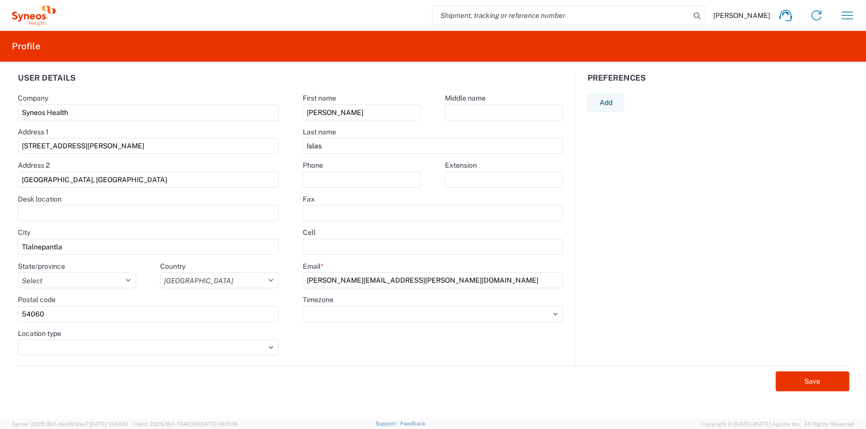
select select
click at [86, 145] on input "Via Gustavo Baz 306 edificio A1 Piso 1" at bounding box center [148, 146] width 261 height 16
type input "[STREET_ADDRESS][PERSON_NAME]"
click at [778, 375] on button "Save" at bounding box center [813, 381] width 74 height 20
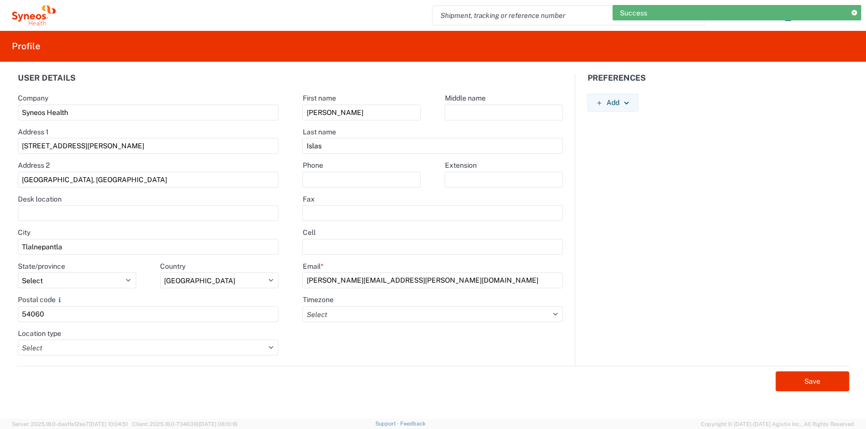
click at [854, 12] on icon at bounding box center [854, 12] width 5 height 5
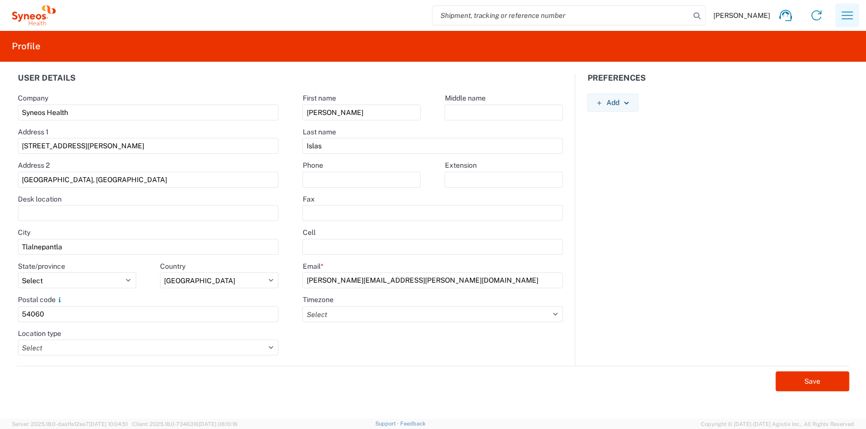
click at [845, 17] on icon "button" at bounding box center [848, 15] width 16 height 16
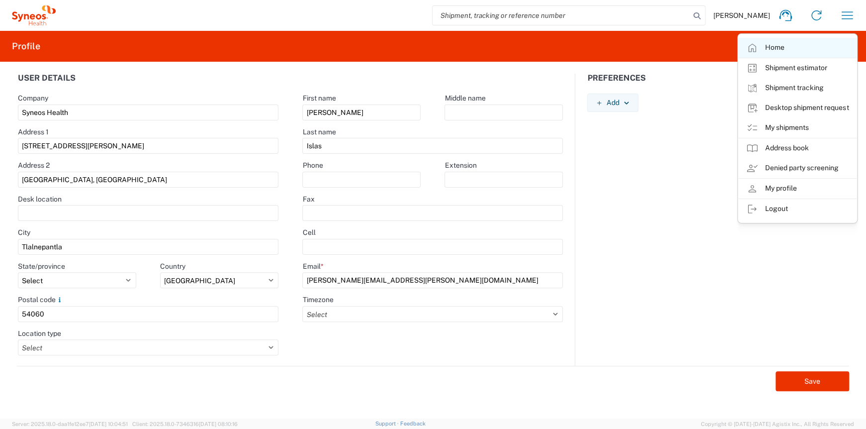
click at [794, 43] on link "Home" at bounding box center [798, 48] width 118 height 20
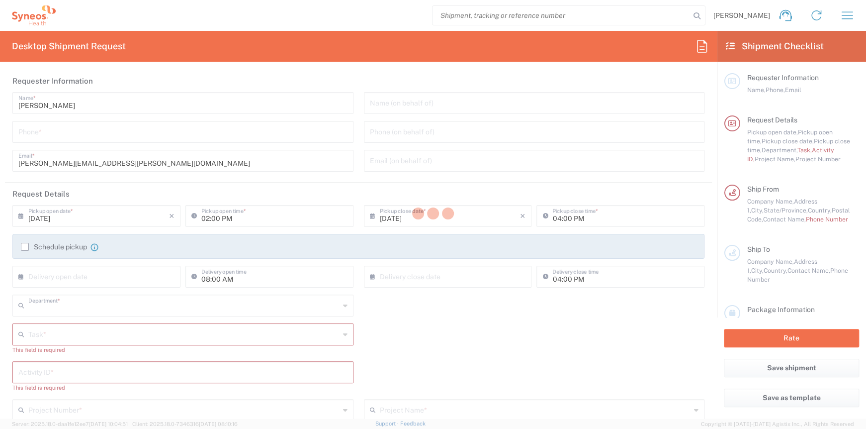
type input "4510"
type input "[GEOGRAPHIC_DATA]"
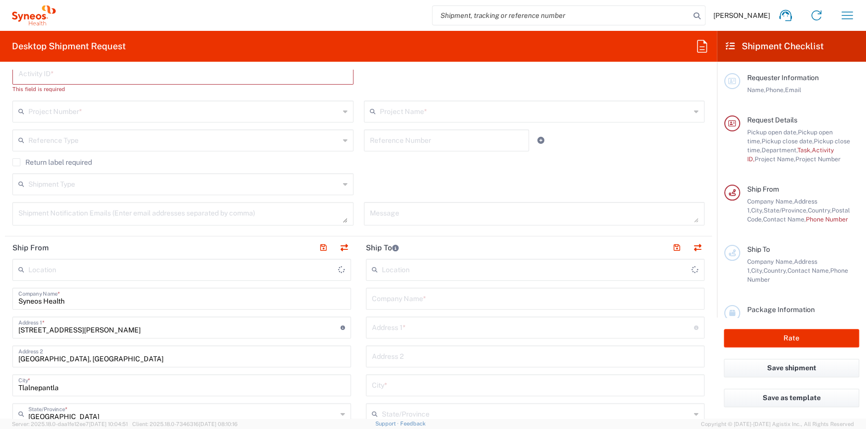
type input "INC Research Clin Svcs [GEOGRAPHIC_DATA]"
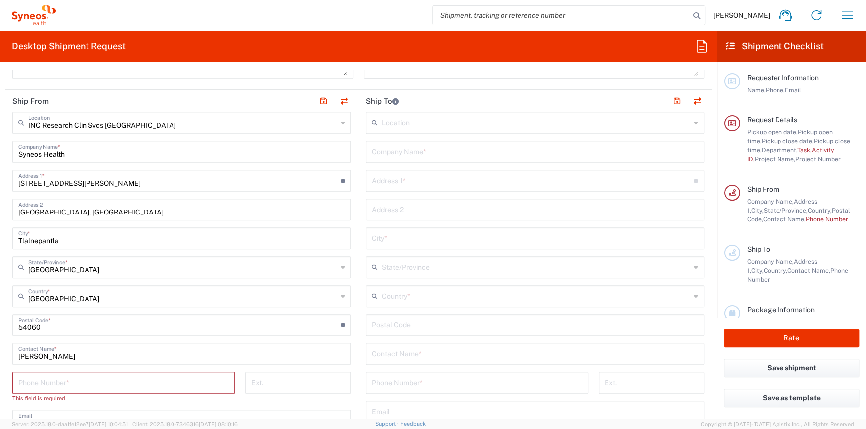
scroll to position [448, 0]
